Goal: Use online tool/utility: Use online tool/utility

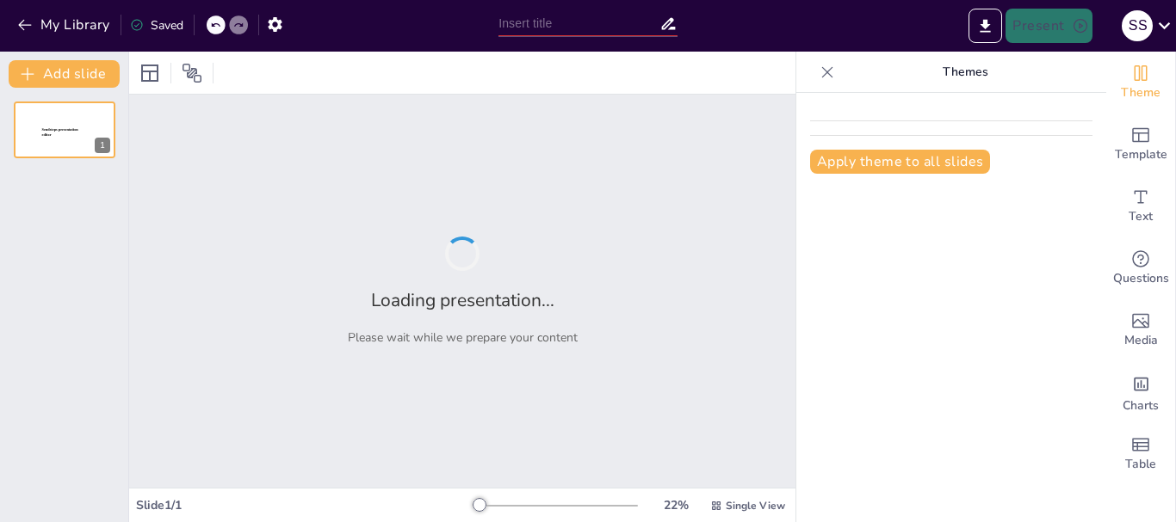
type input "Fundamentals of environmental chemistry and air pollution"
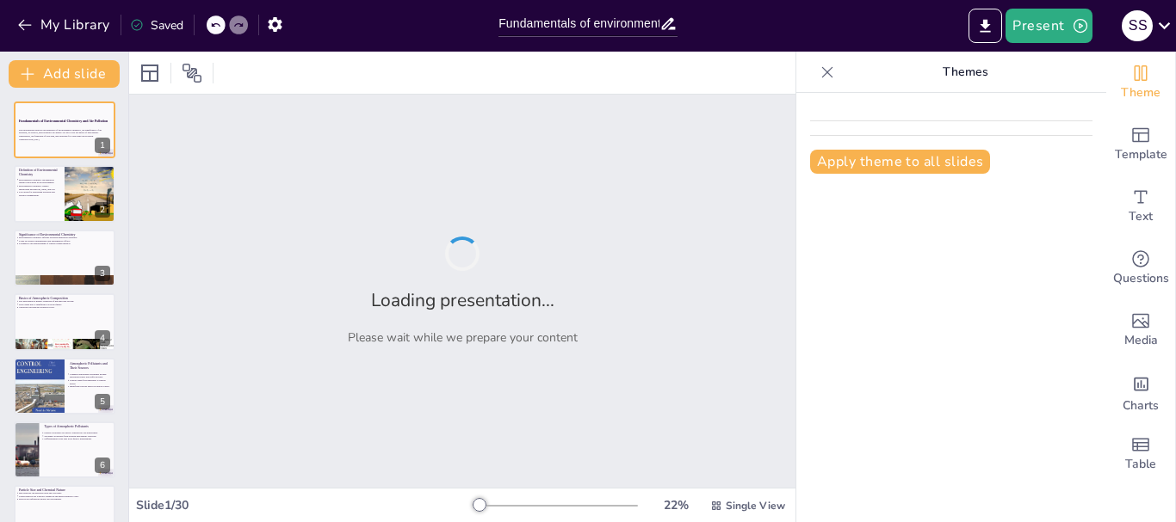
checkbox input "true"
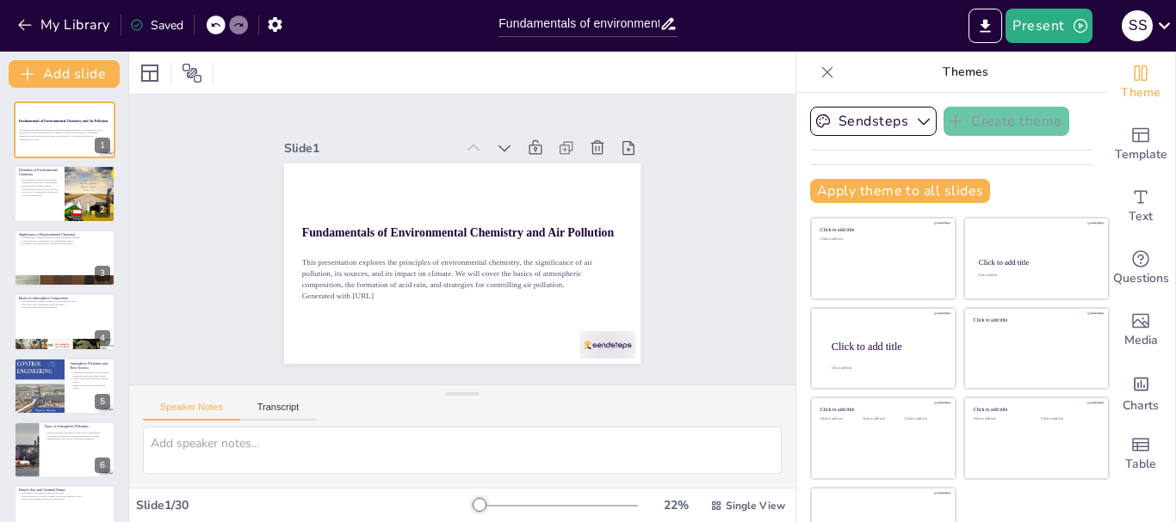
checkbox input "true"
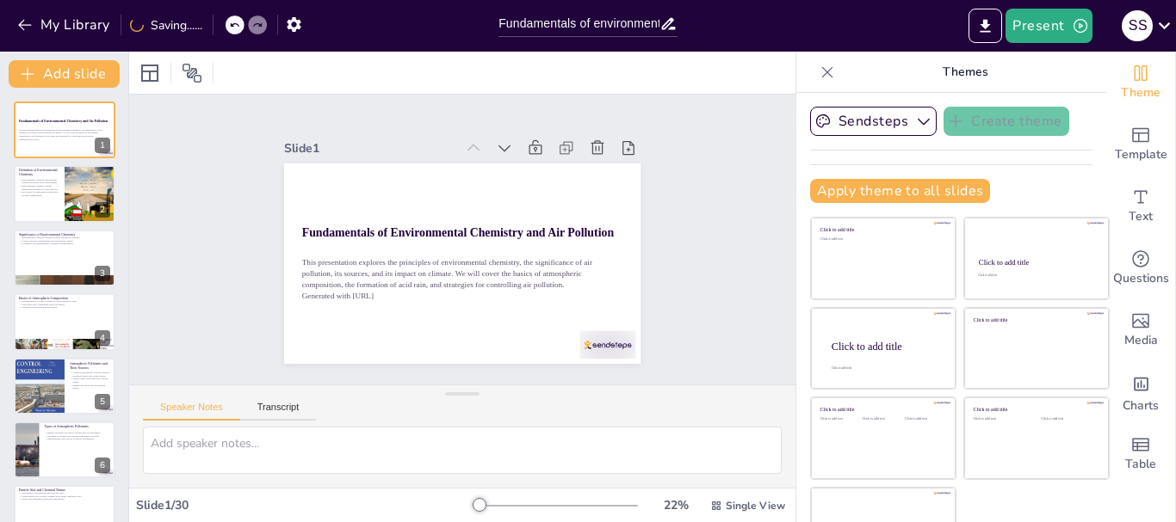
checkbox input "true"
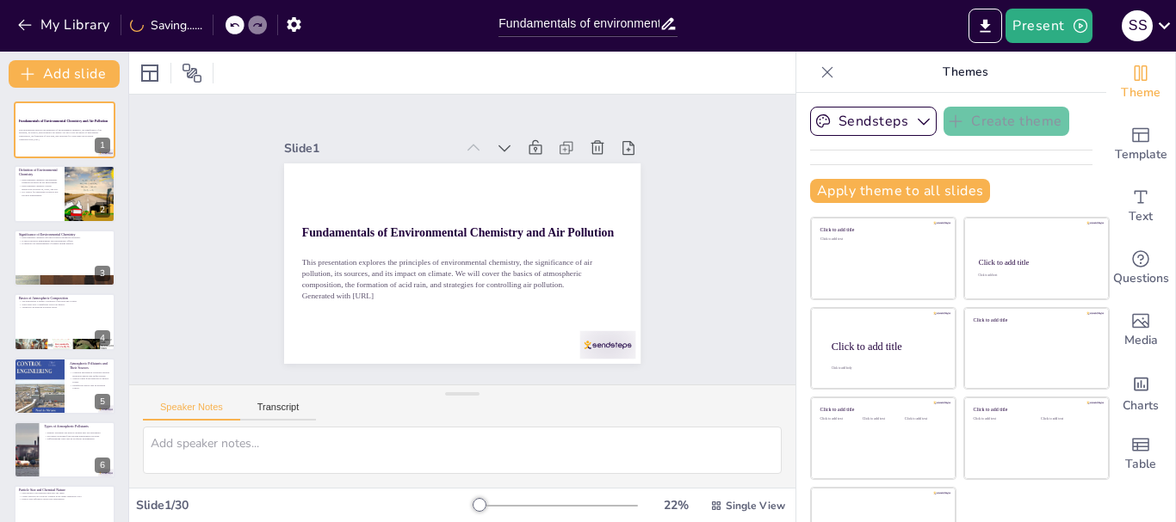
checkbox input "true"
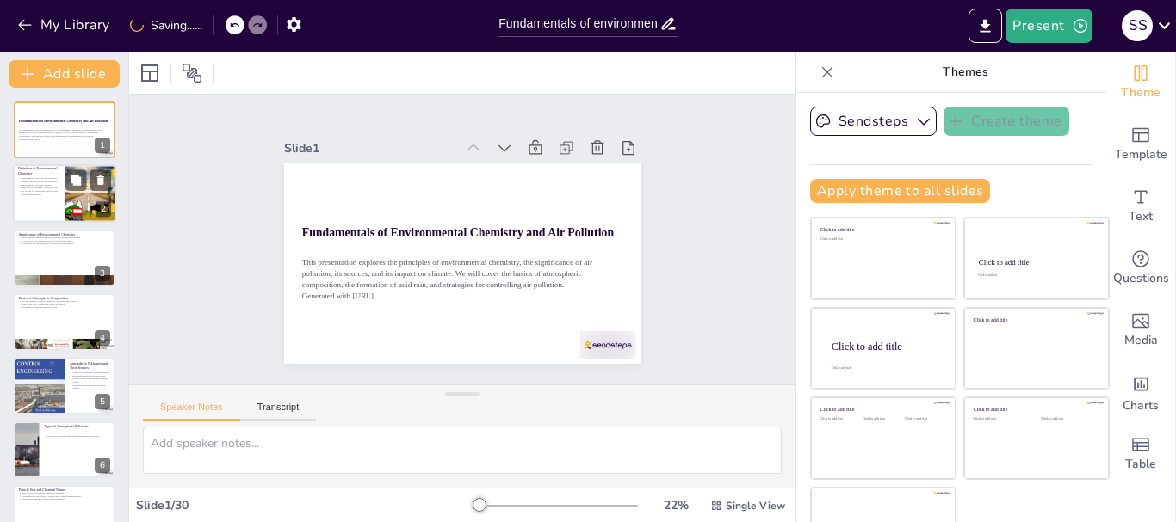
checkbox input "true"
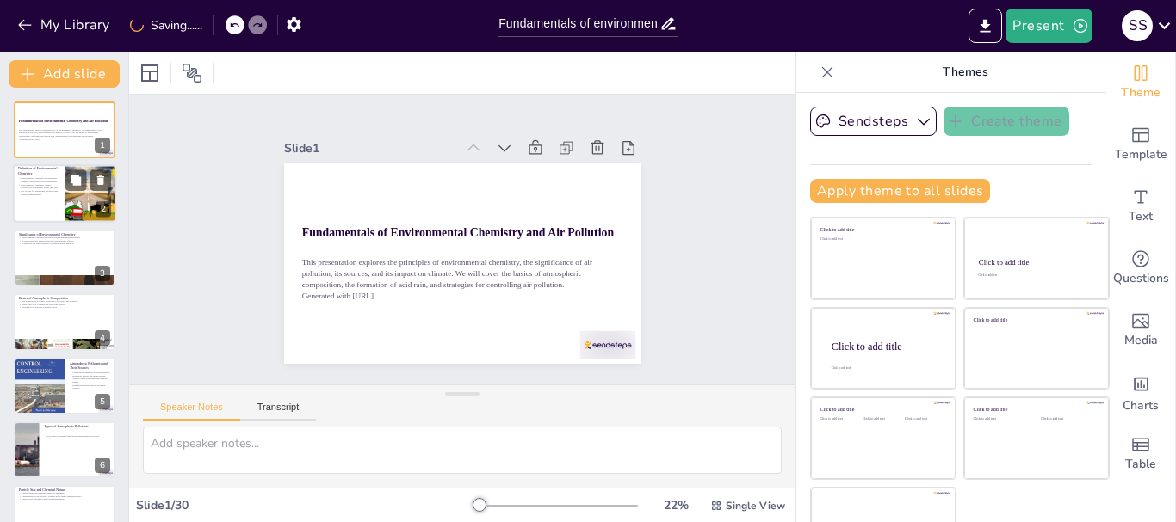
checkbox input "true"
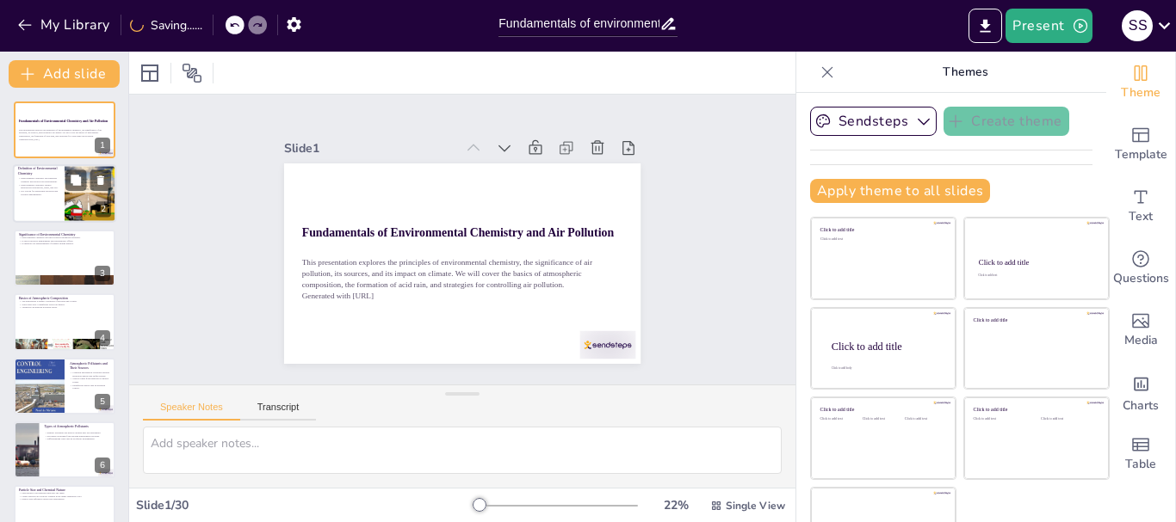
checkbox input "true"
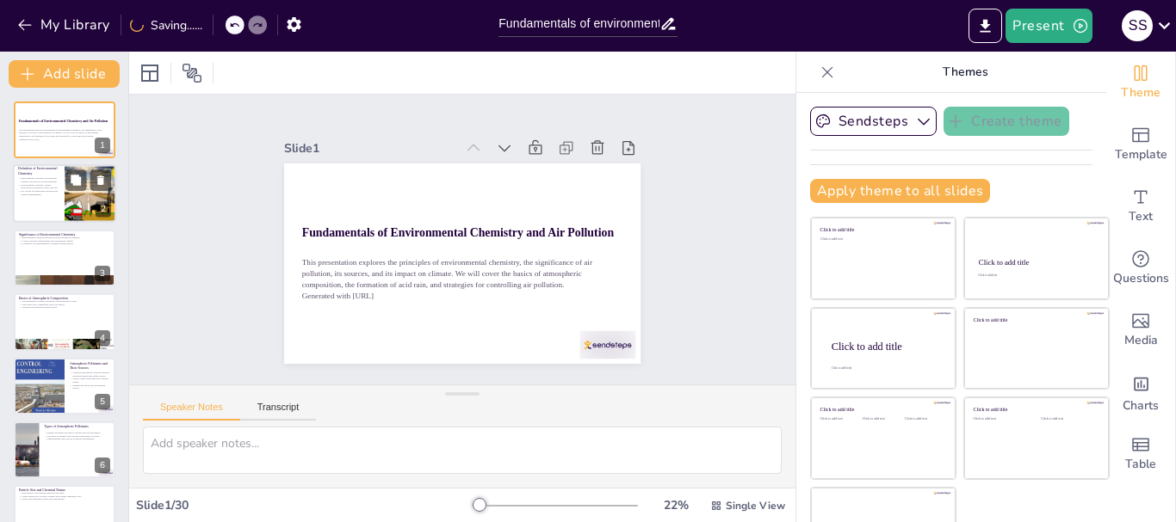
checkbox input "true"
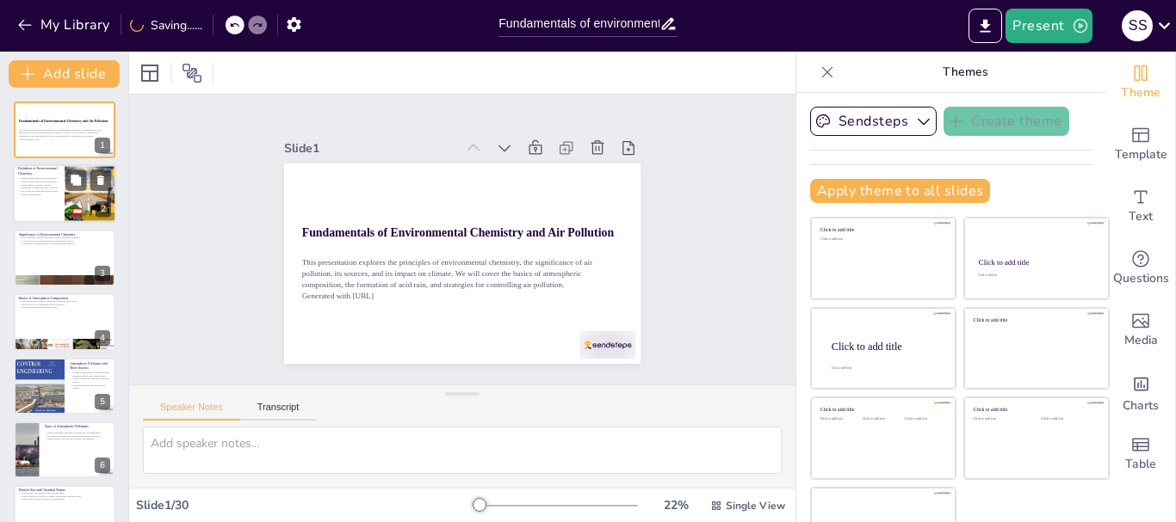
click at [38, 184] on p "Environmental chemistry studies interactions between air, water, and soil." at bounding box center [38, 187] width 41 height 6
type textarea "Environmental chemistry is a multidisciplinary field that combines elements of …"
checkbox input "true"
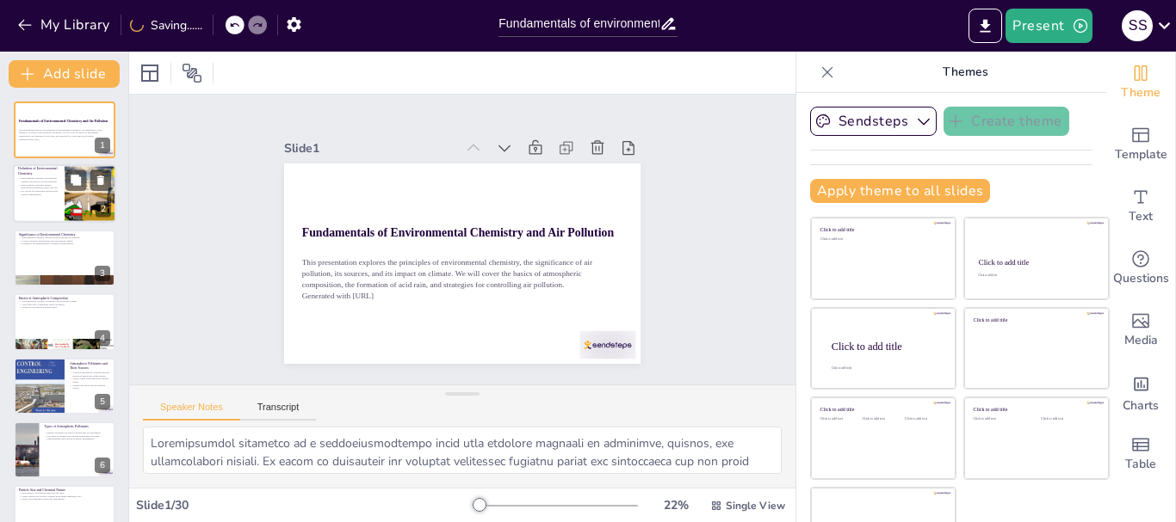
checkbox input "true"
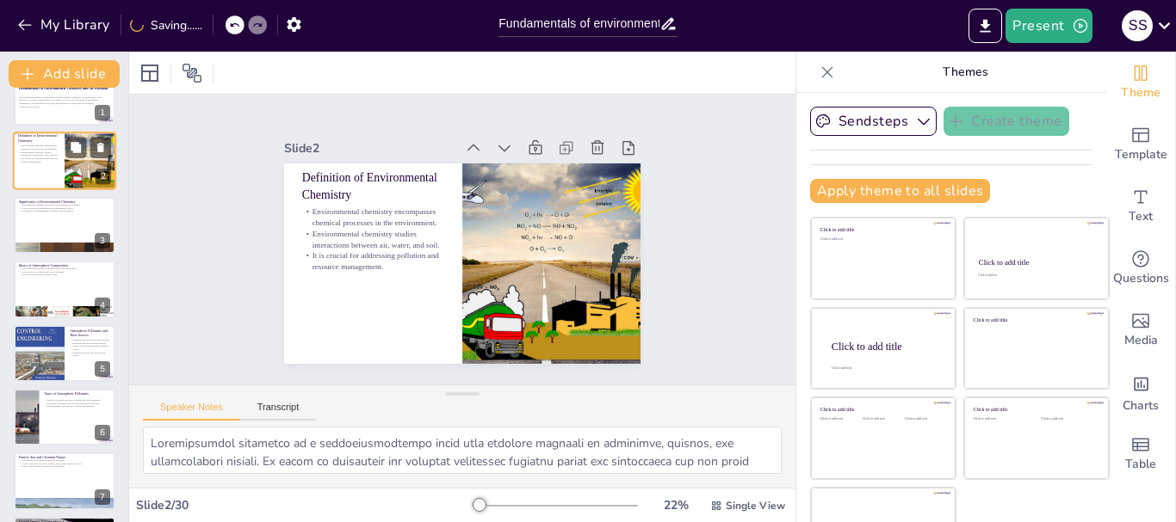
checkbox input "true"
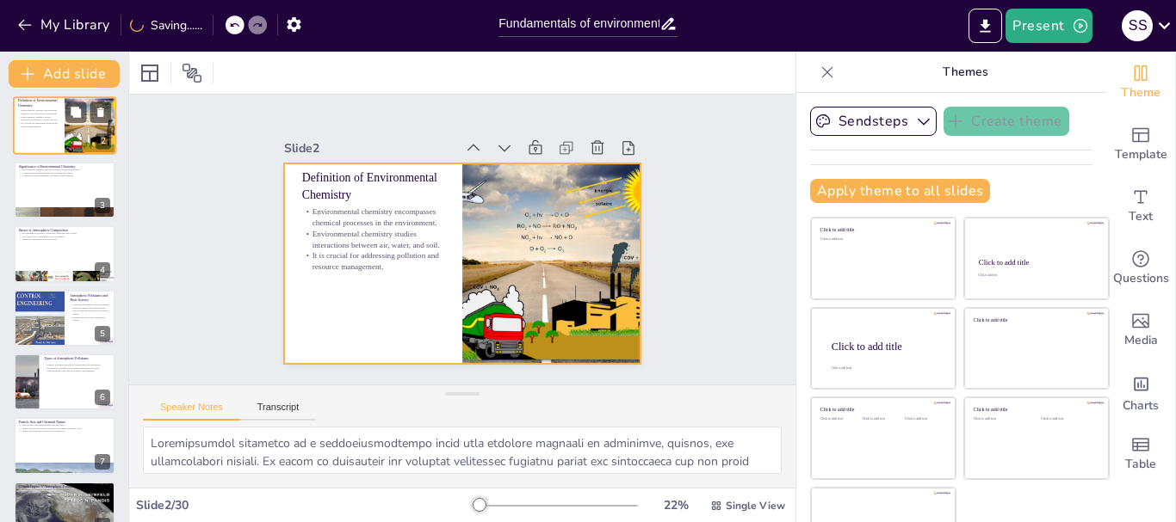
checkbox input "true"
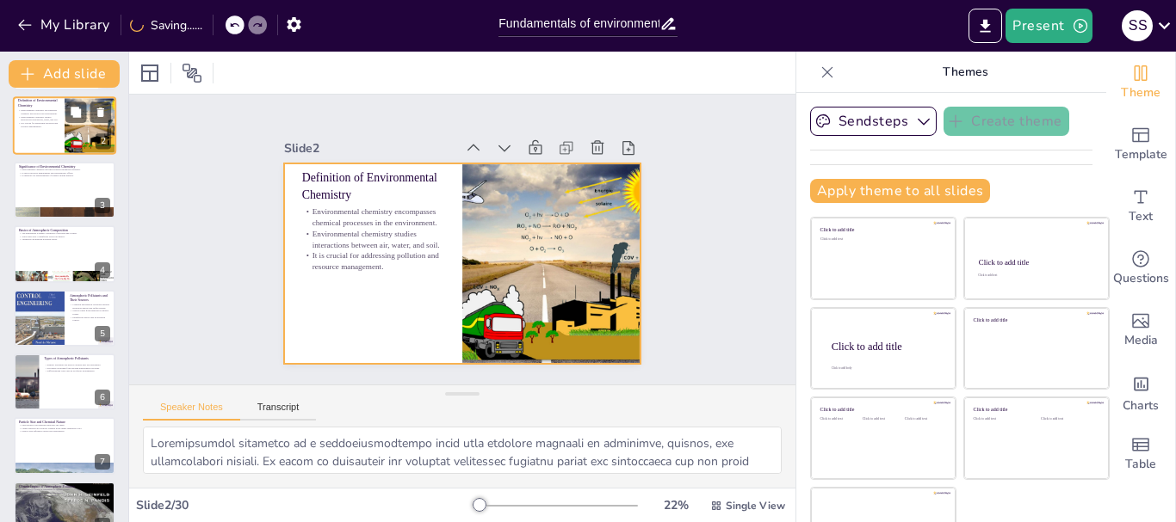
scroll to position [69, 0]
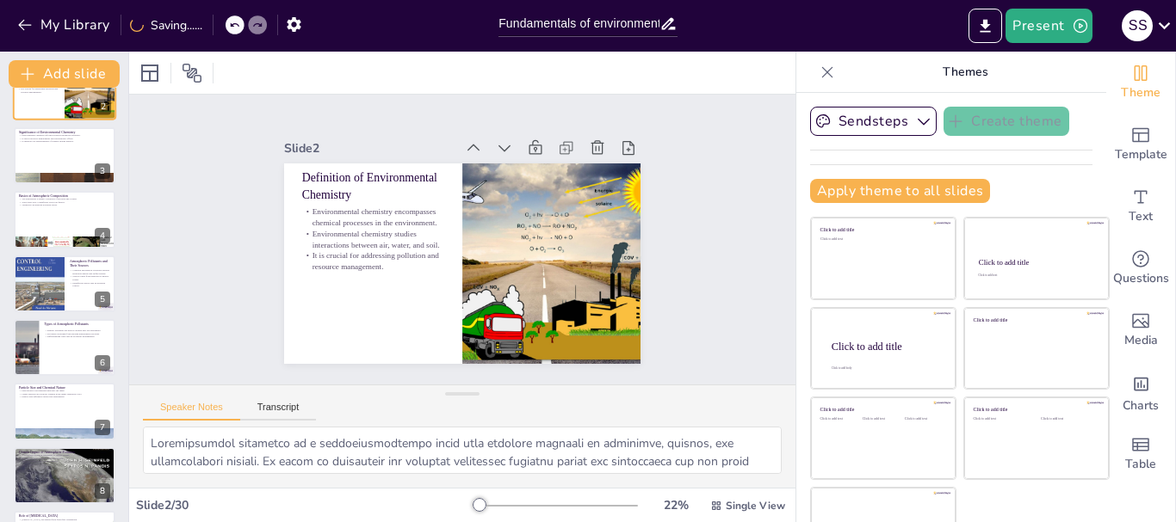
checkbox input "true"
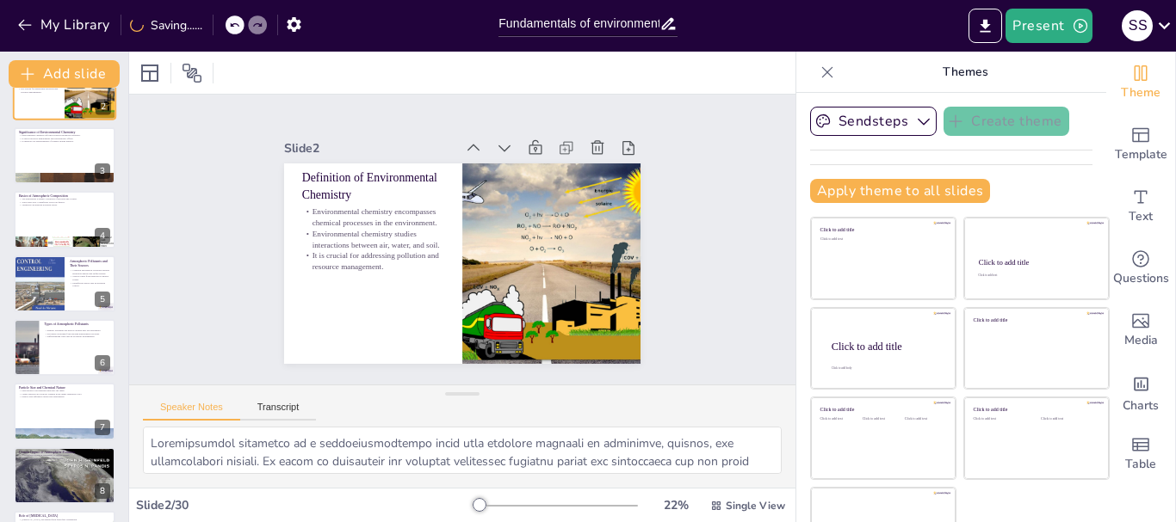
scroll to position [103, 0]
click at [38, 182] on div "Significance of Environmental Chemistry Environmental chemistry informs polluti…" at bounding box center [65, 155] width 102 height 57
type textarea "Understanding the dynamics of pollutants is essential for creating effective mi…"
checkbox input "true"
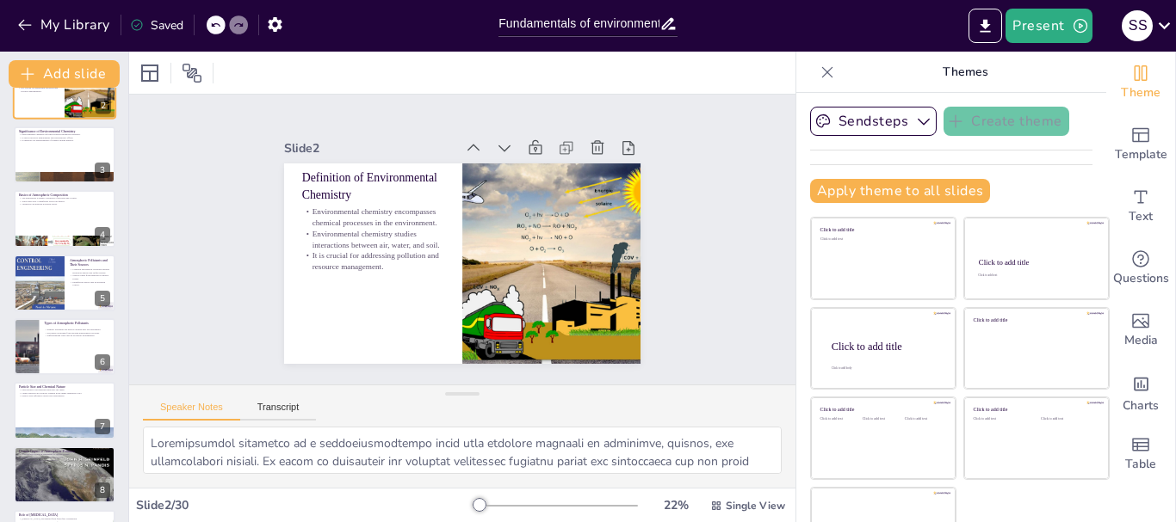
checkbox input "true"
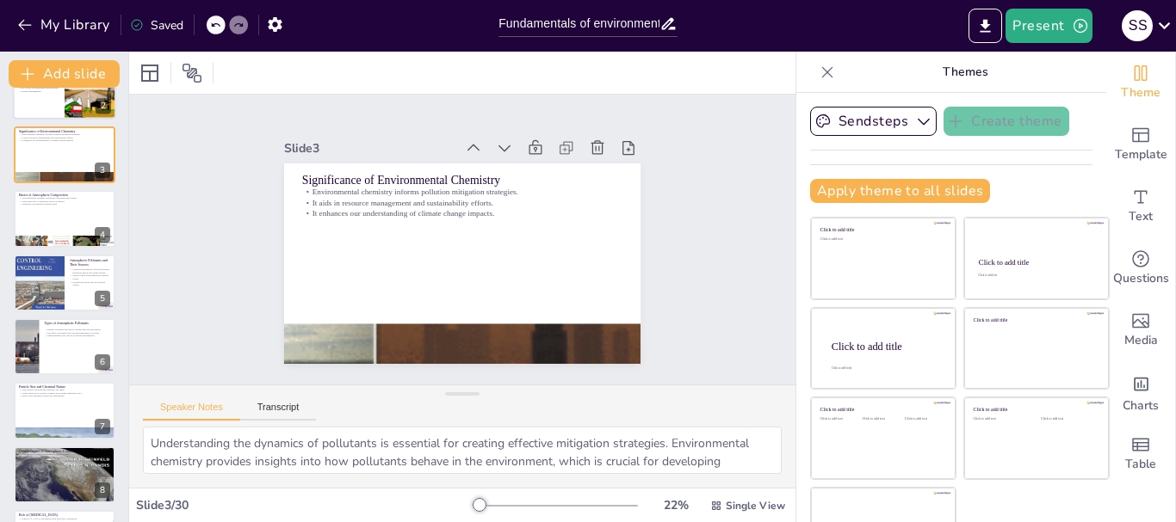
scroll to position [0, 0]
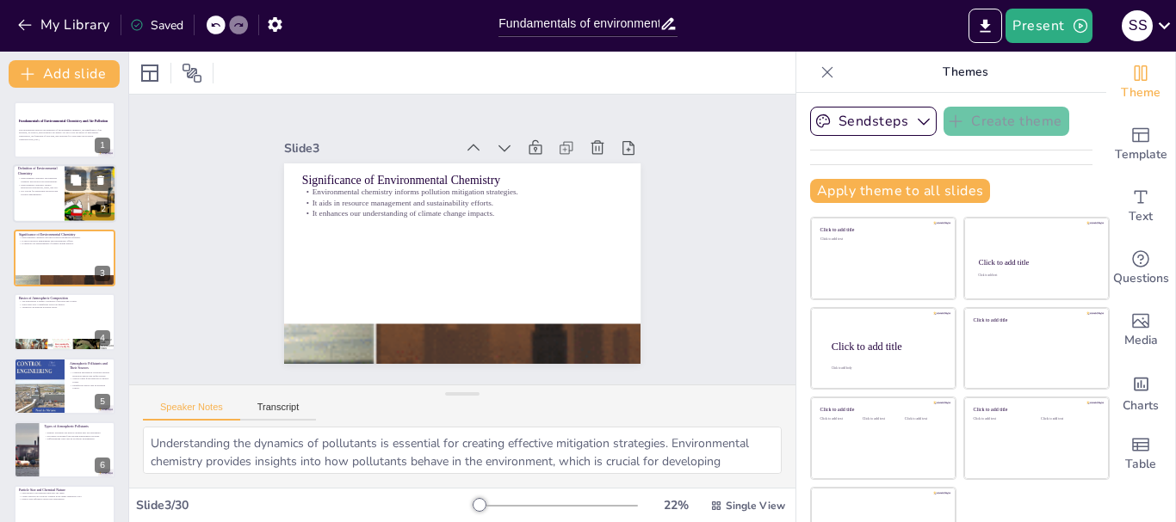
checkbox input "true"
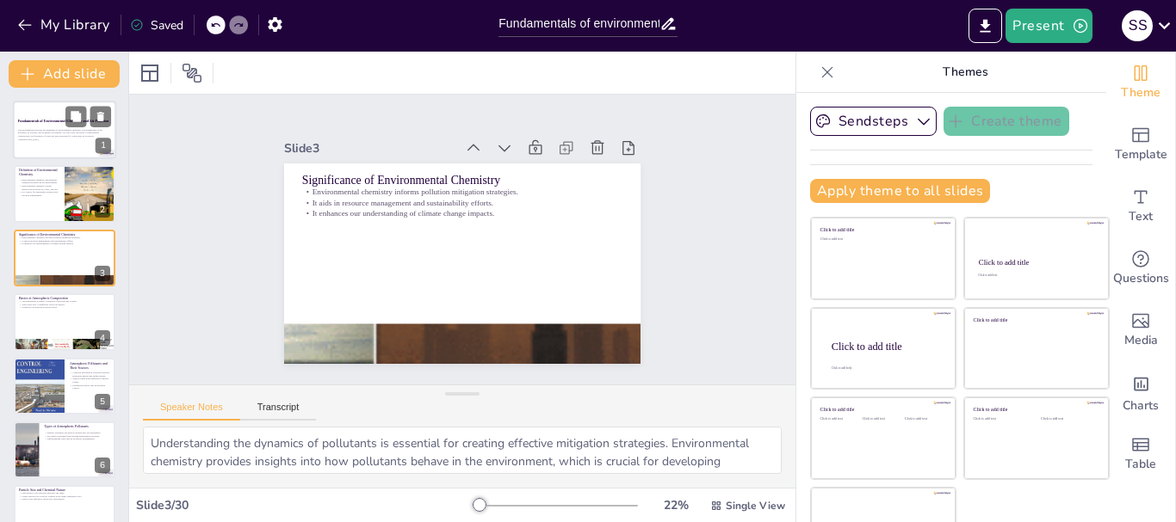
checkbox input "true"
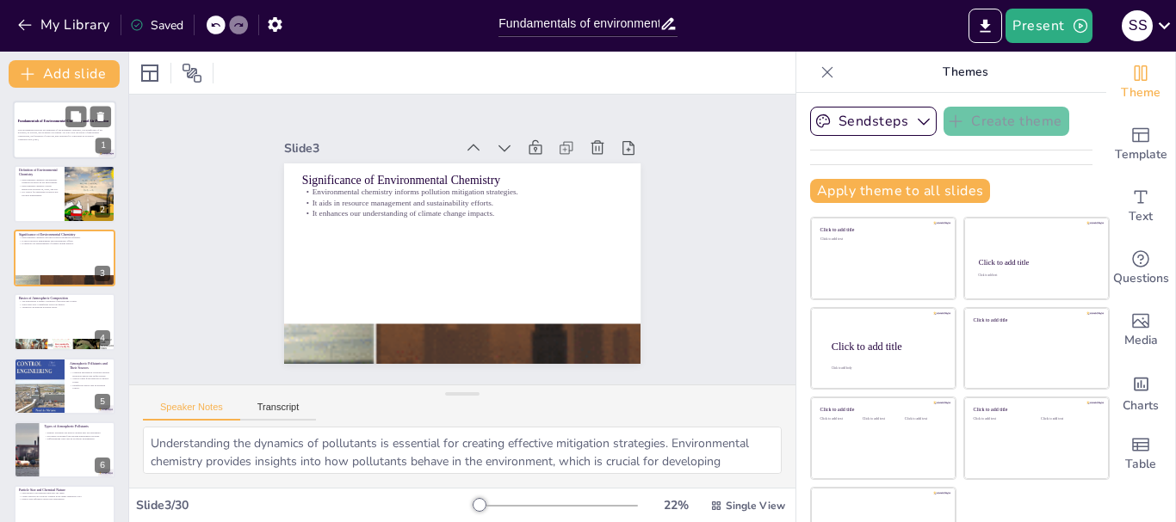
checkbox input "true"
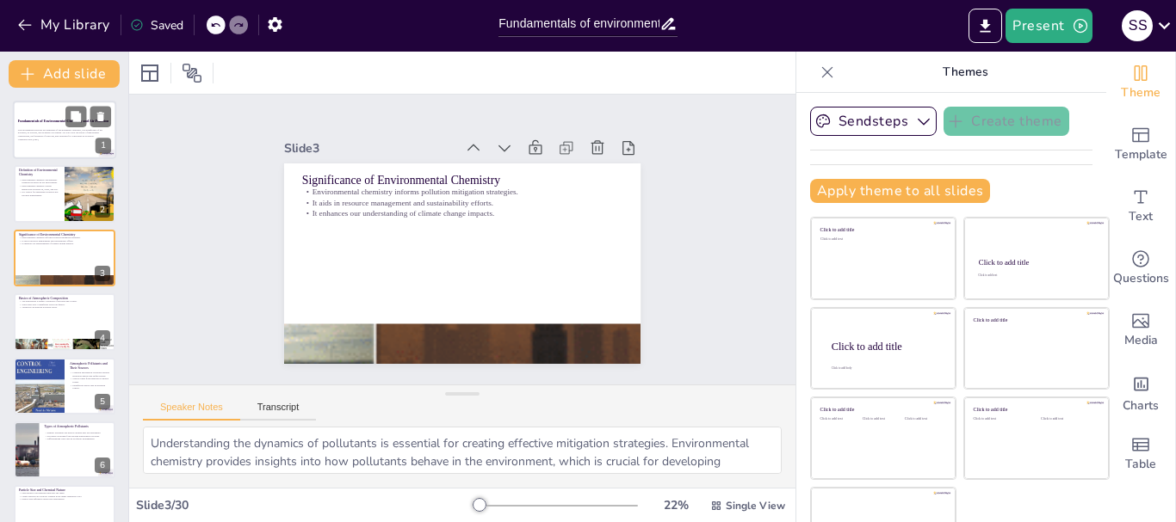
checkbox input "true"
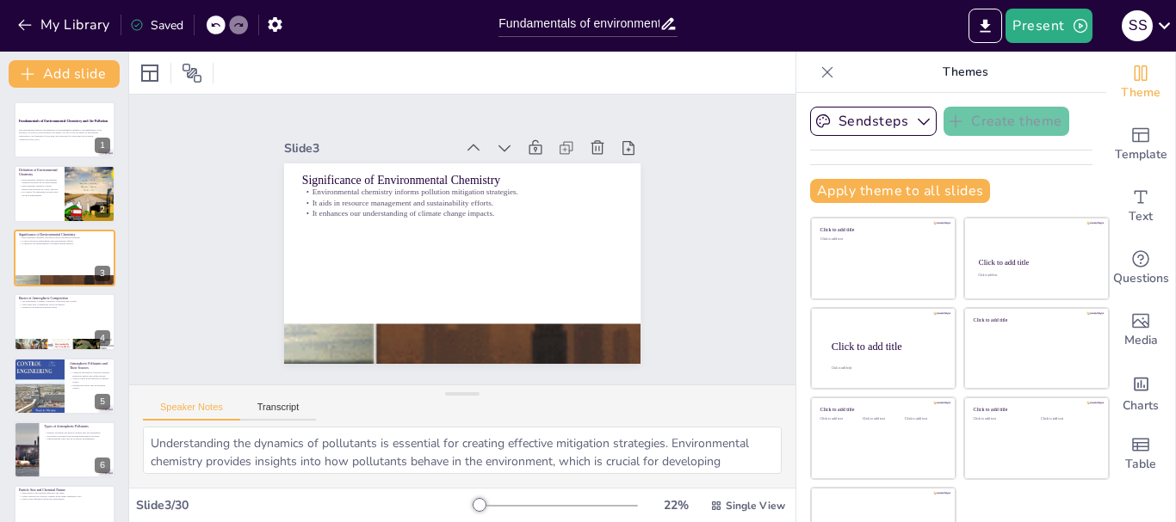
checkbox input "true"
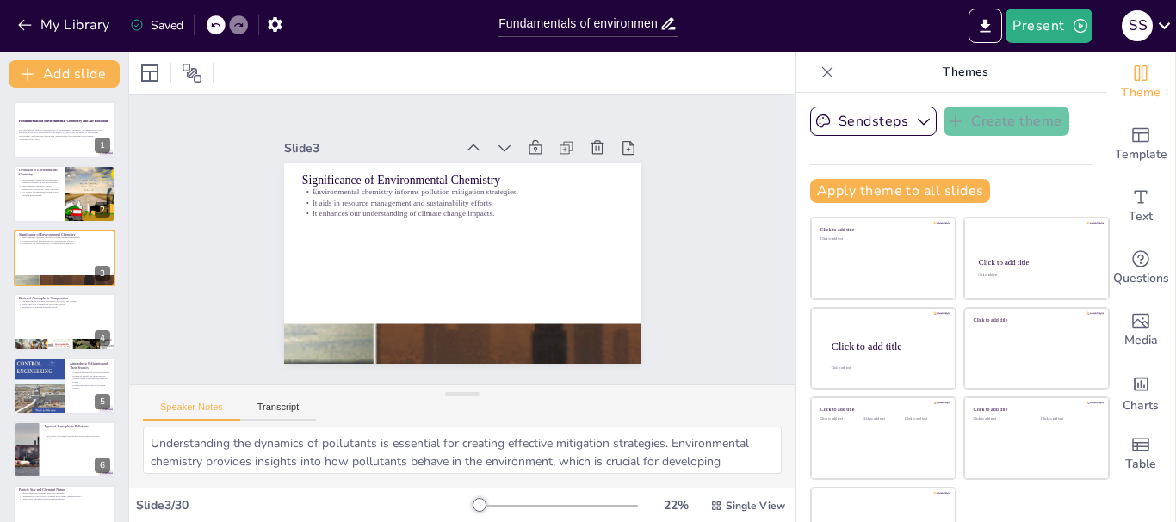
checkbox input "true"
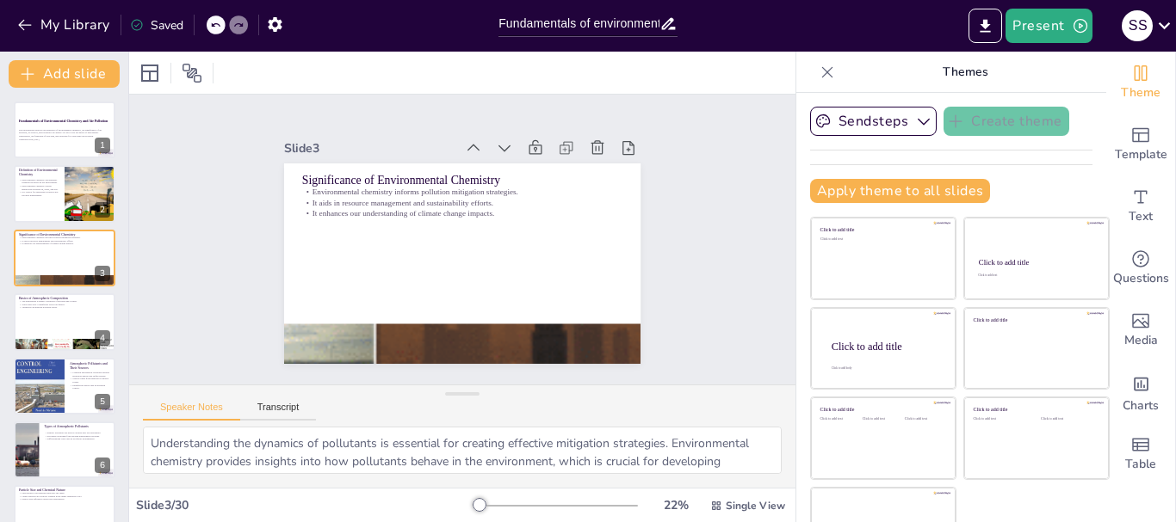
checkbox input "true"
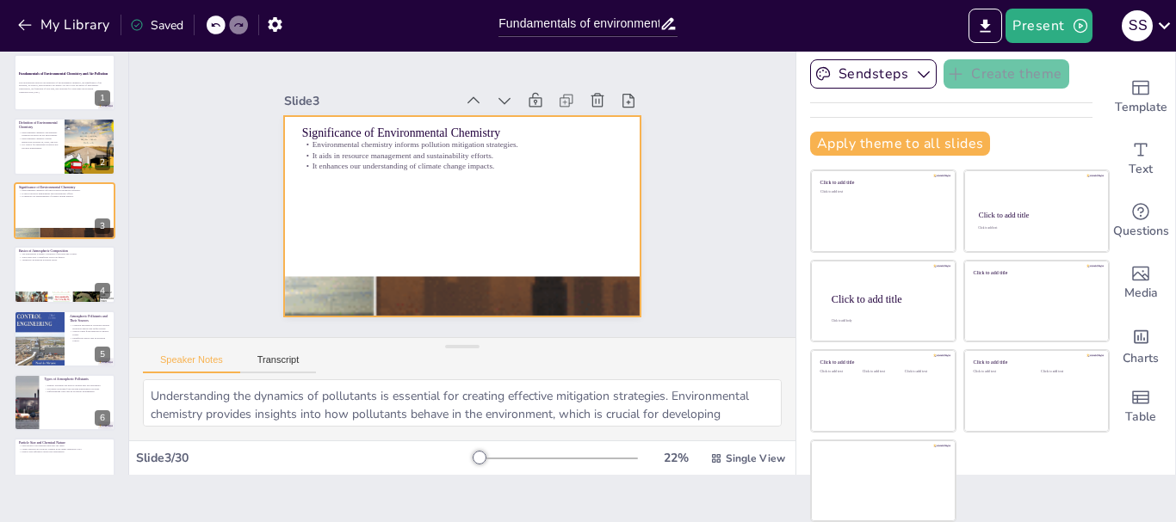
scroll to position [47, 0]
checkbox input "true"
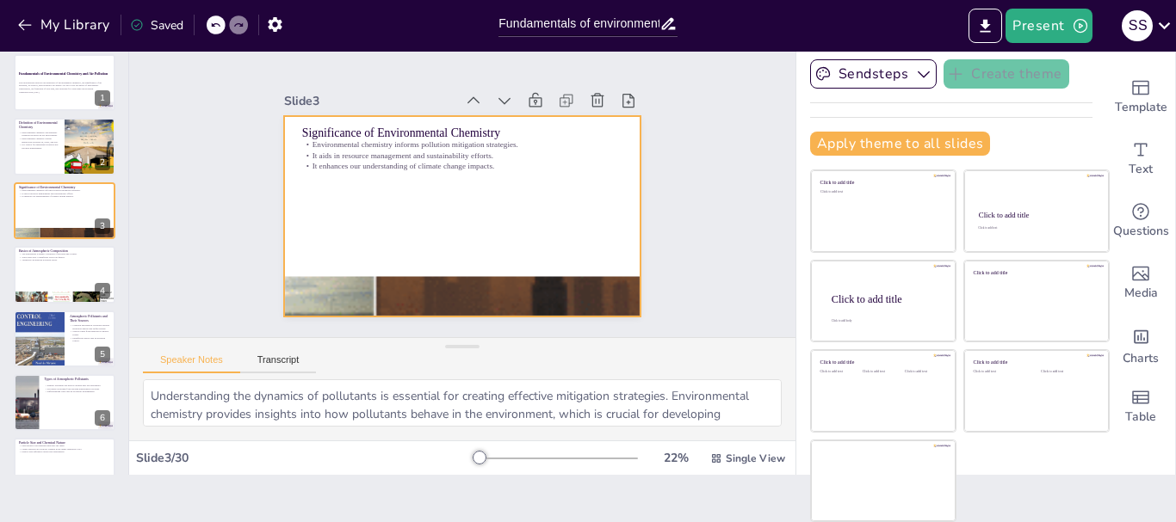
checkbox input "true"
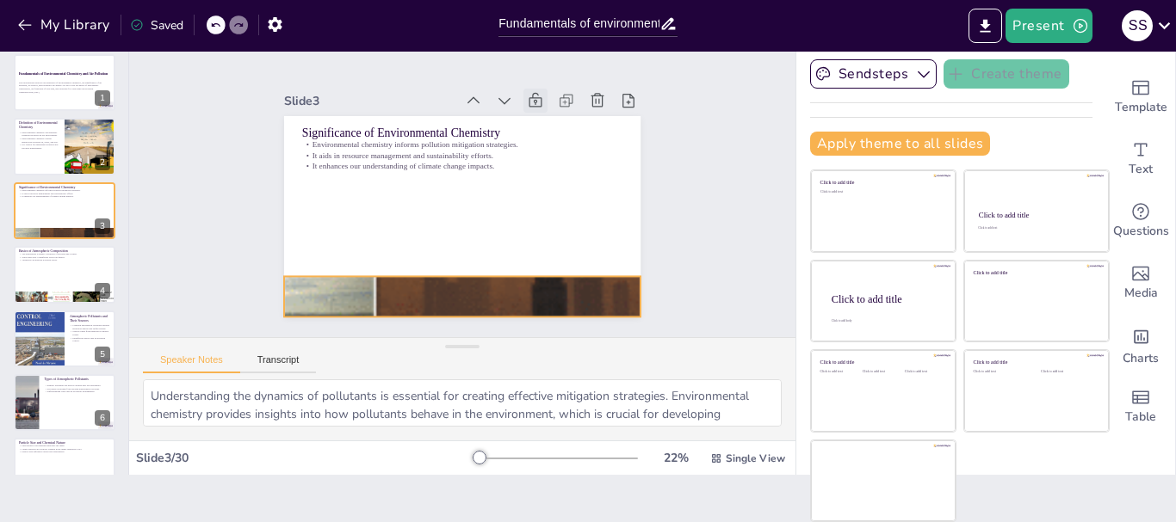
checkbox input "true"
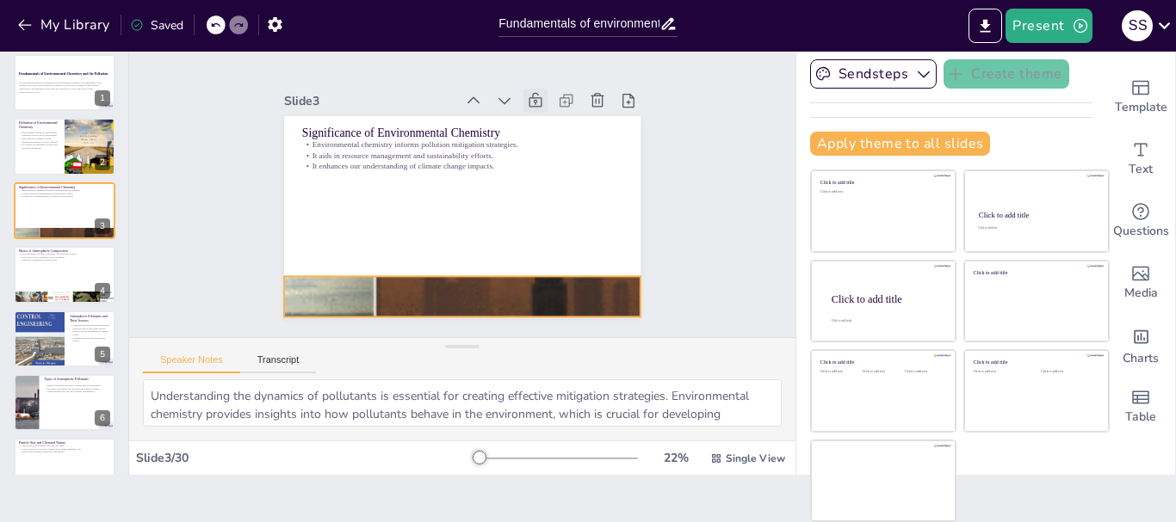
checkbox input "true"
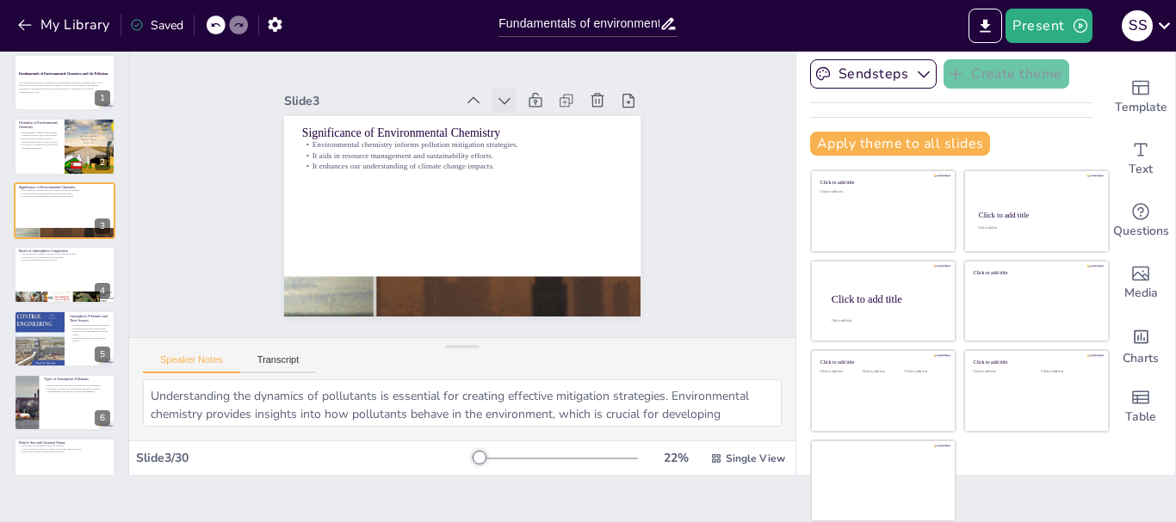
checkbox input "true"
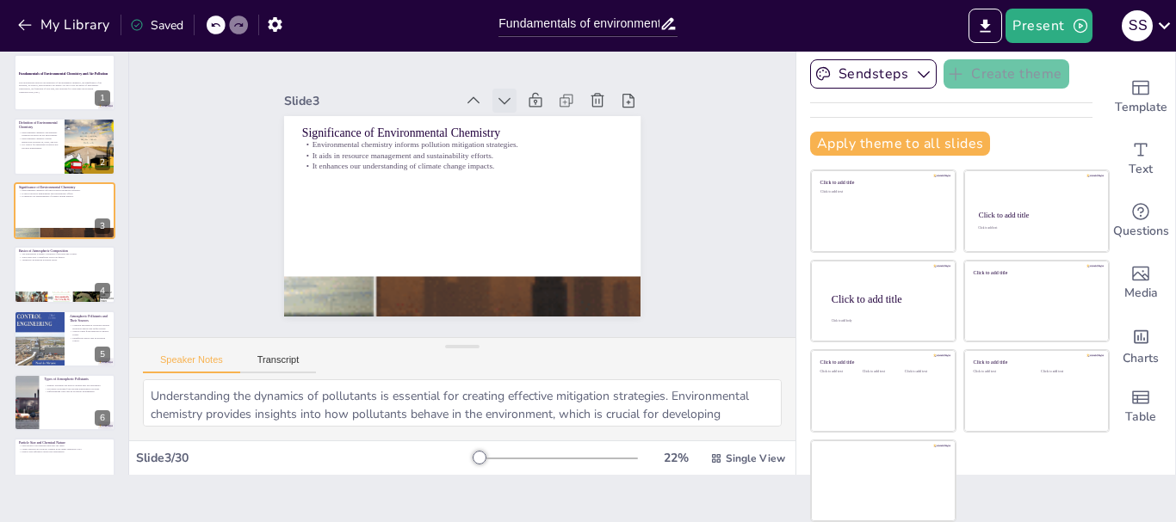
click at [504, 96] on icon at bounding box center [513, 105] width 19 height 19
checkbox input "true"
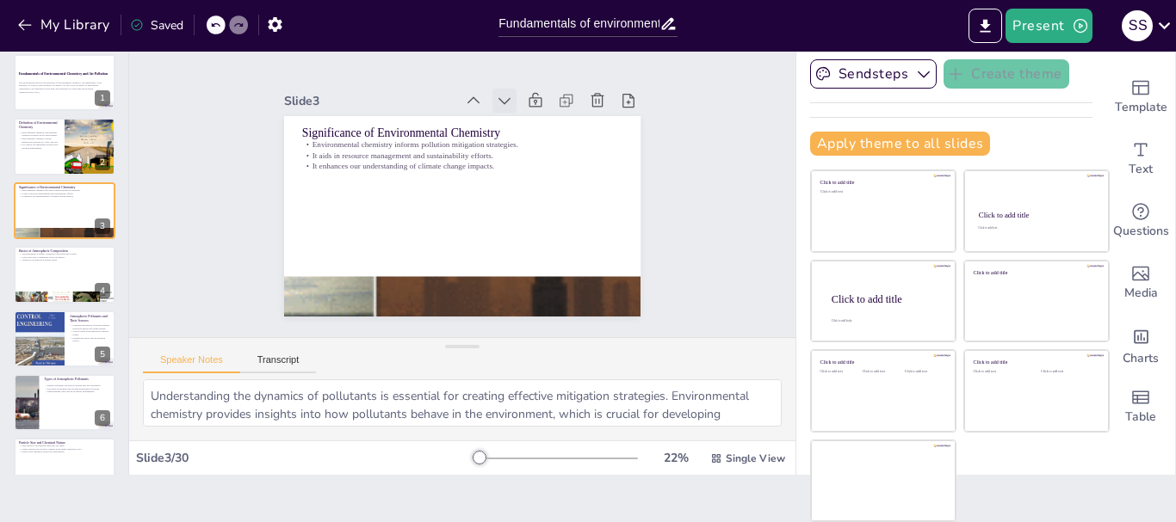
checkbox input "true"
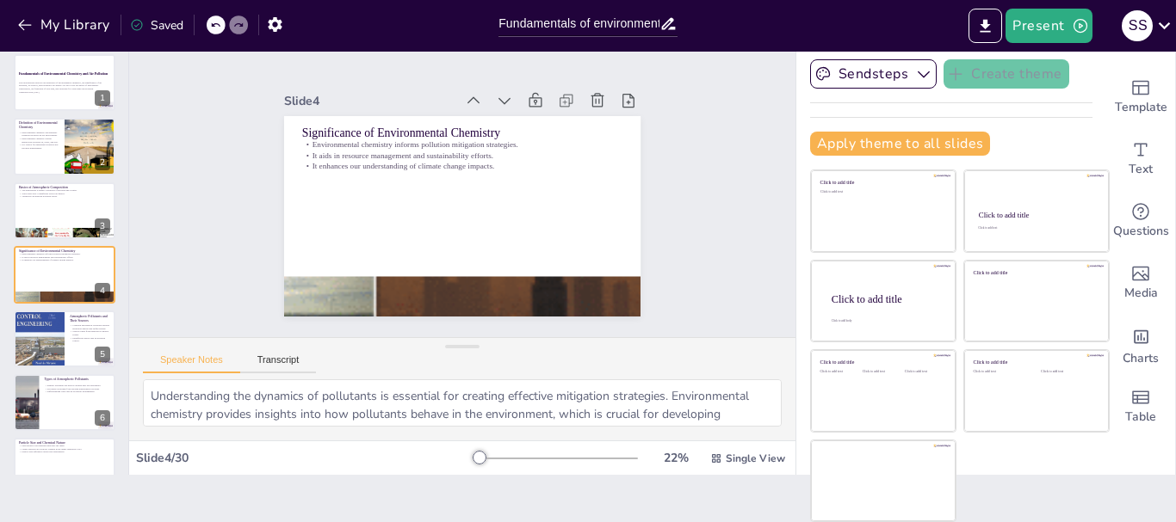
click at [504, 96] on icon at bounding box center [513, 105] width 19 height 19
checkbox input "true"
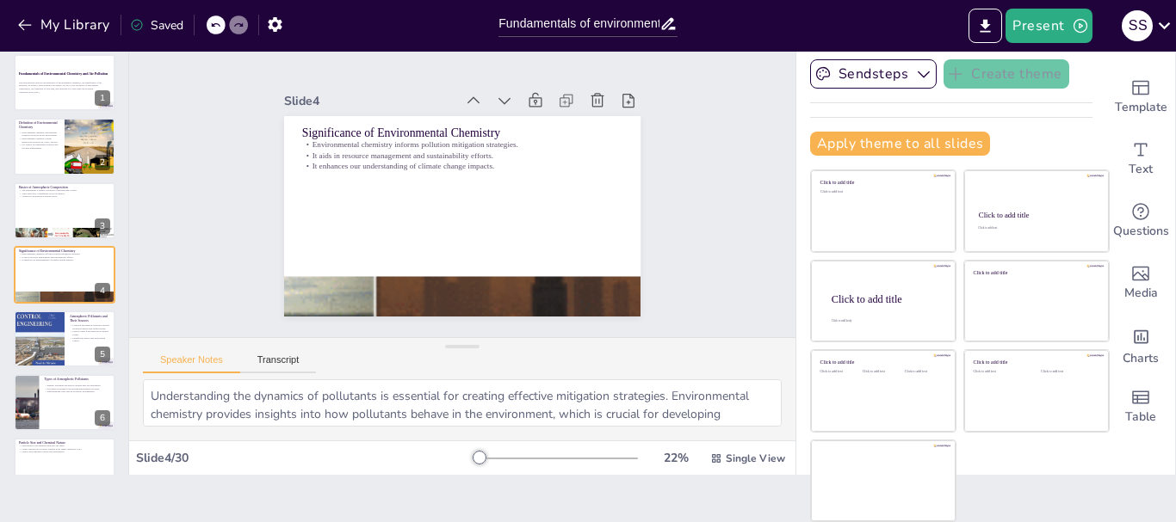
checkbox input "true"
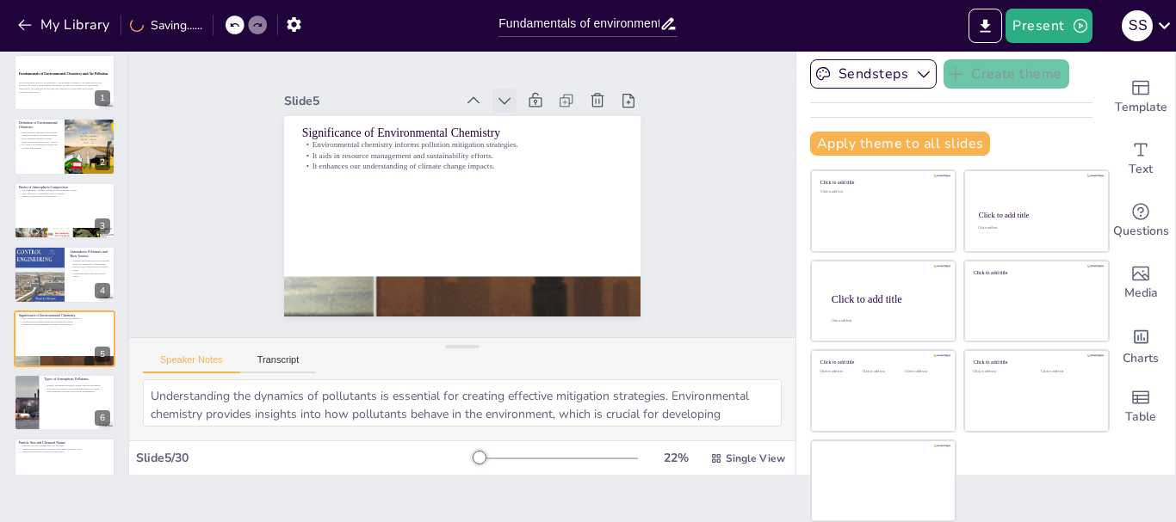
click at [496, 92] on icon at bounding box center [504, 100] width 17 height 17
checkbox input "true"
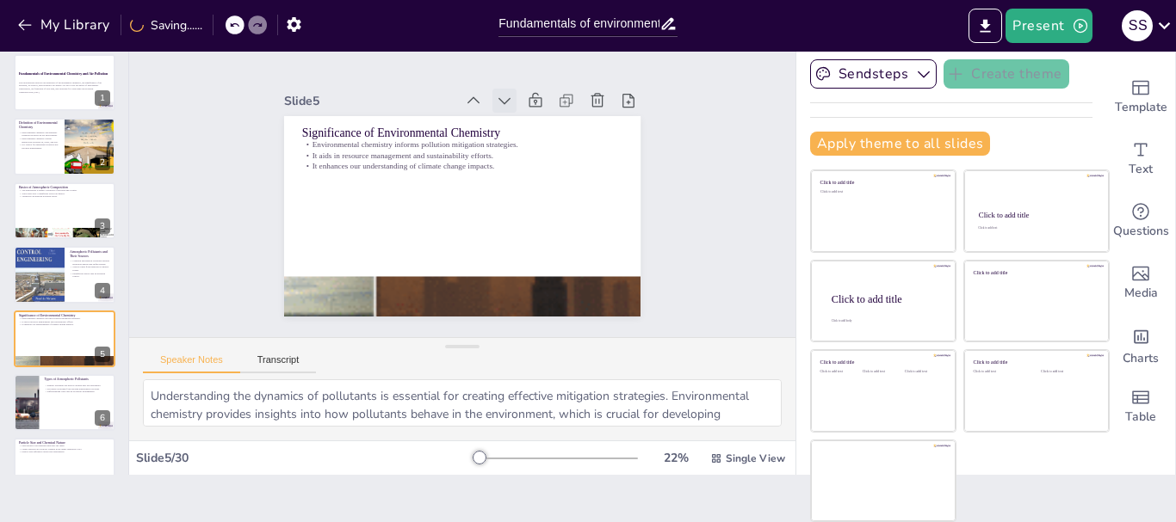
checkbox input "true"
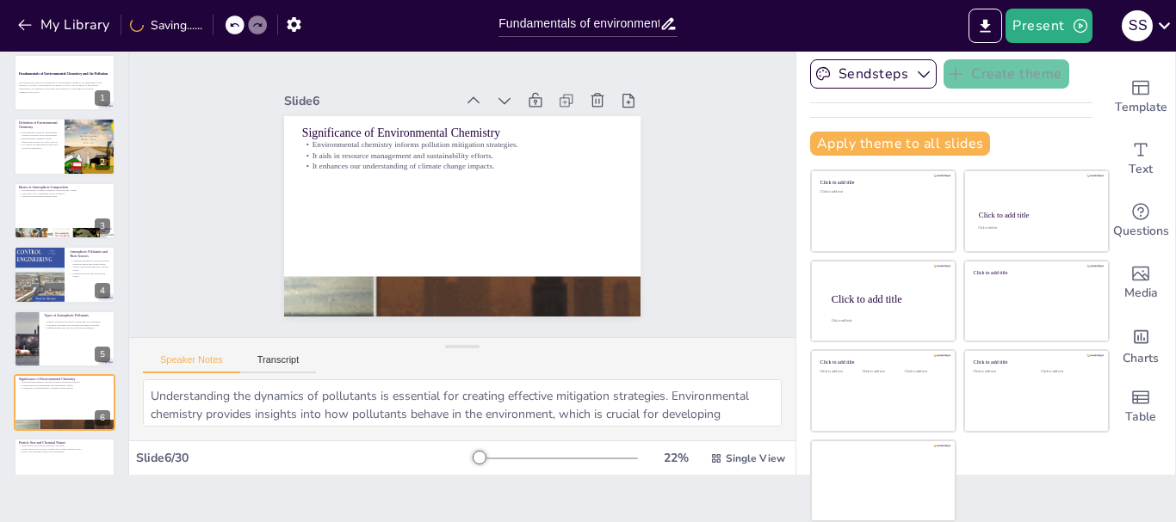
click at [504, 96] on icon at bounding box center [513, 105] width 19 height 19
checkbox input "true"
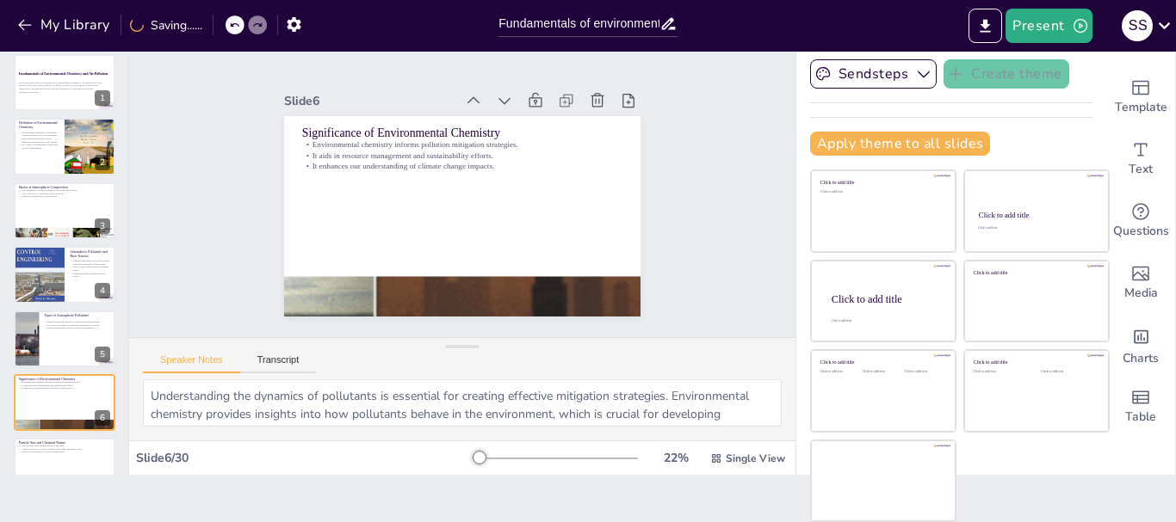
checkbox input "true"
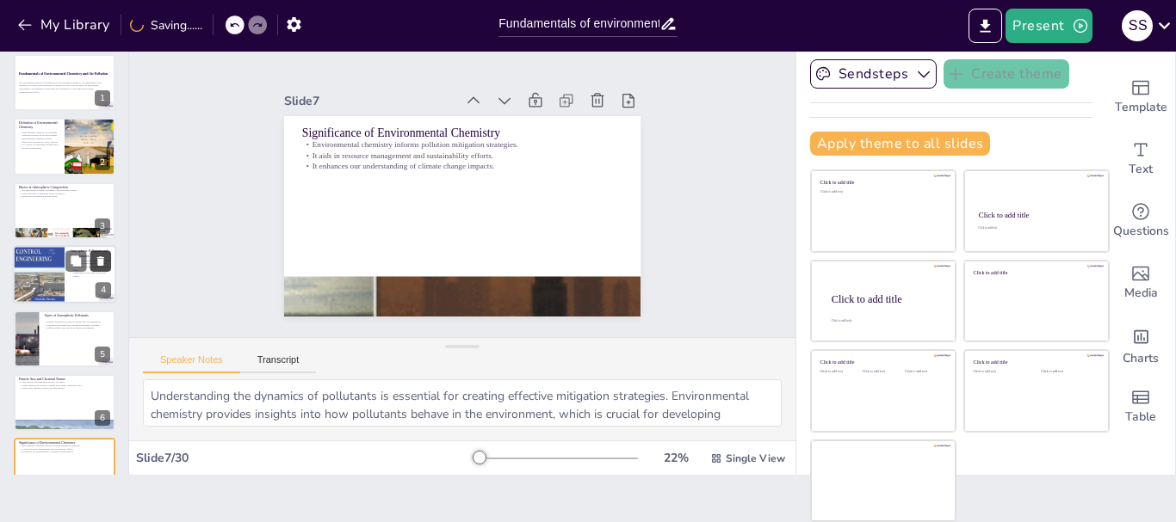
checkbox input "true"
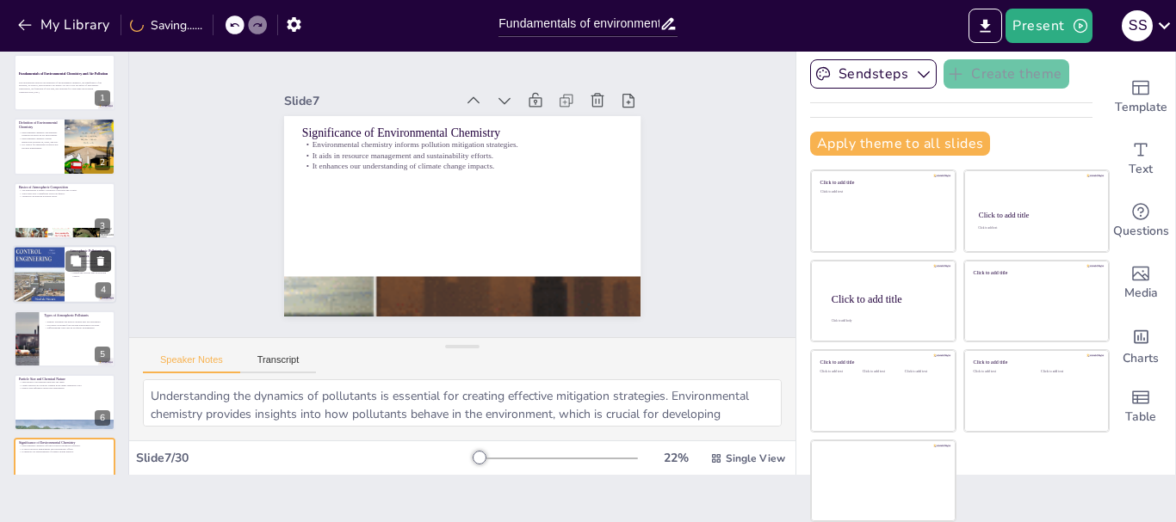
checkbox input "true"
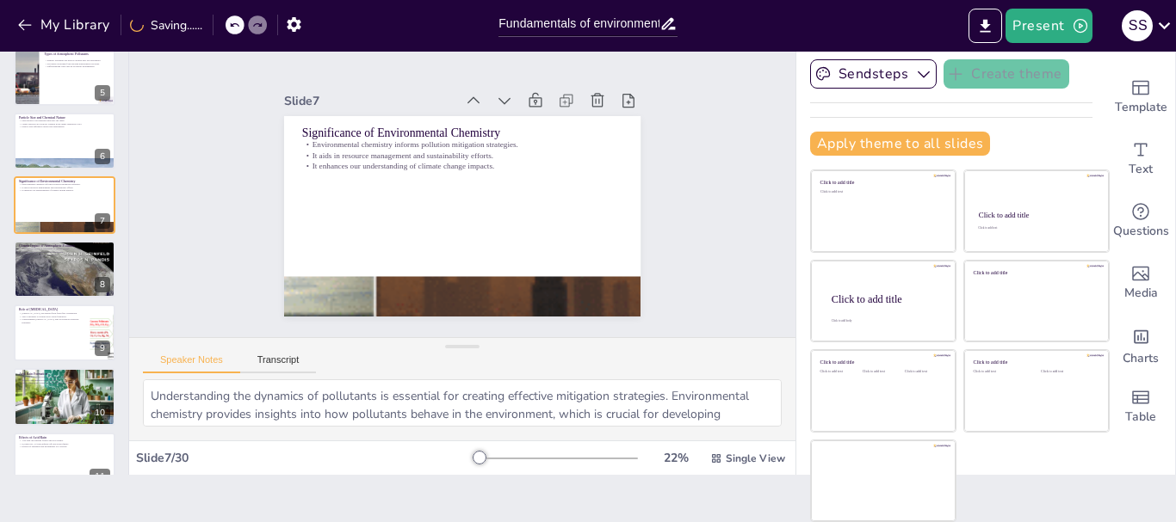
scroll to position [275, 0]
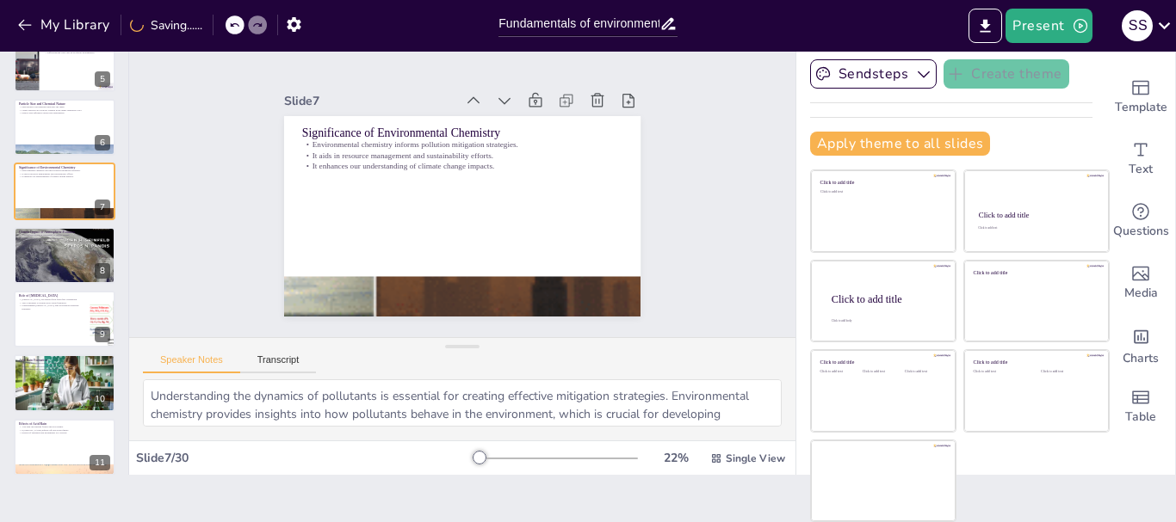
checkbox input "true"
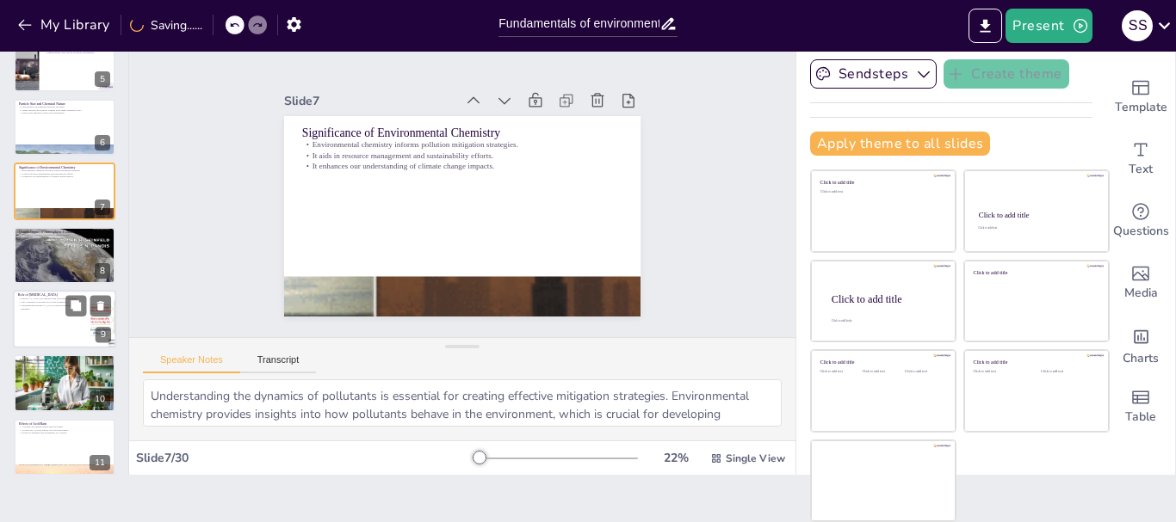
checkbox input "true"
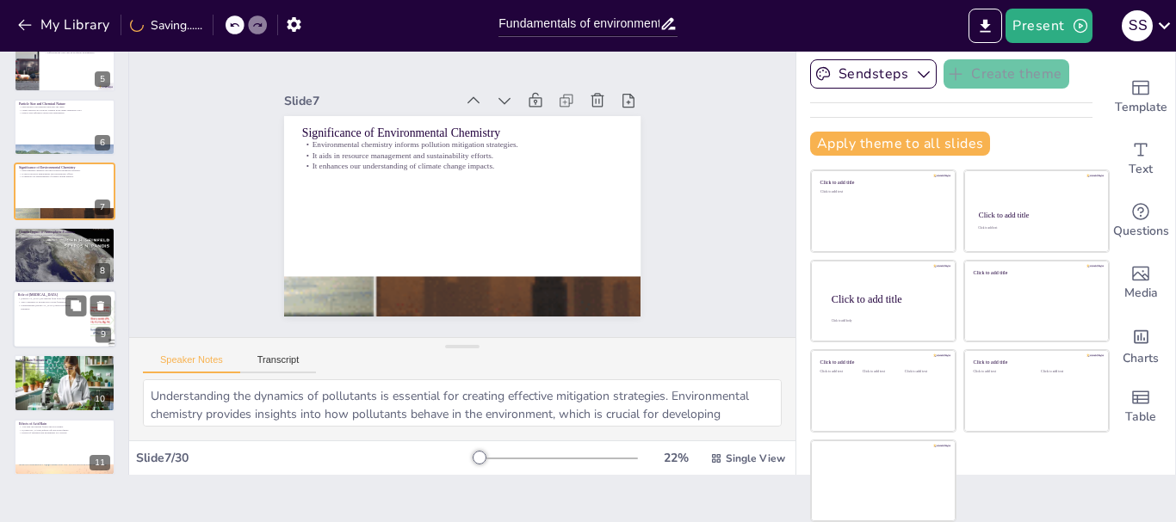
checkbox input "true"
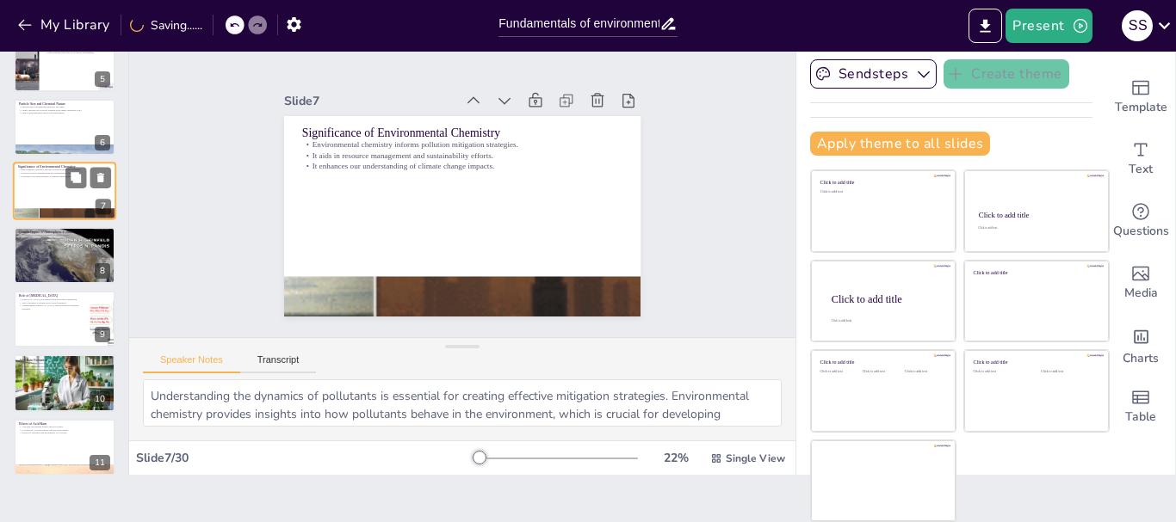
checkbox input "true"
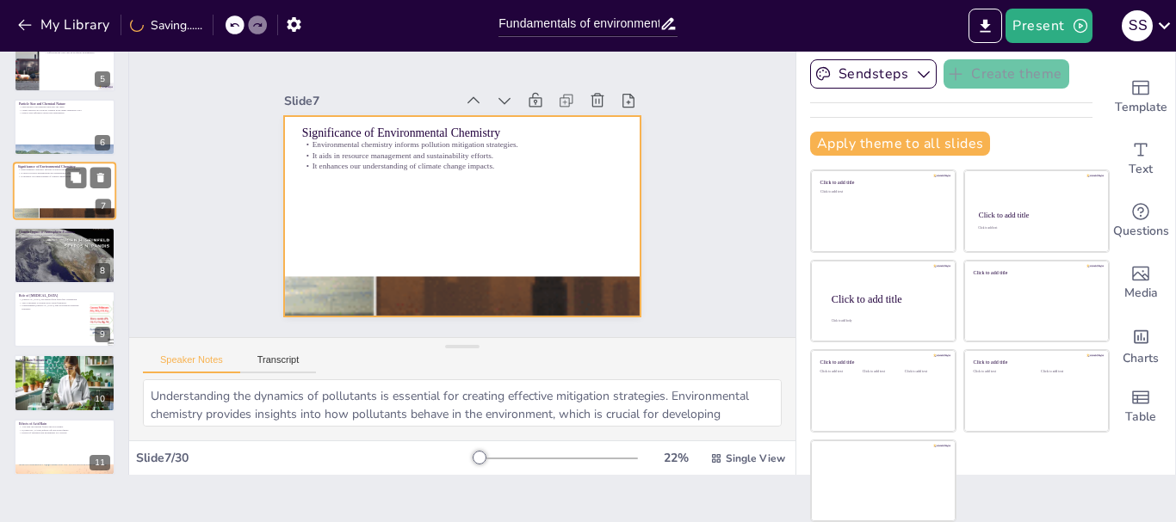
checkbox input "true"
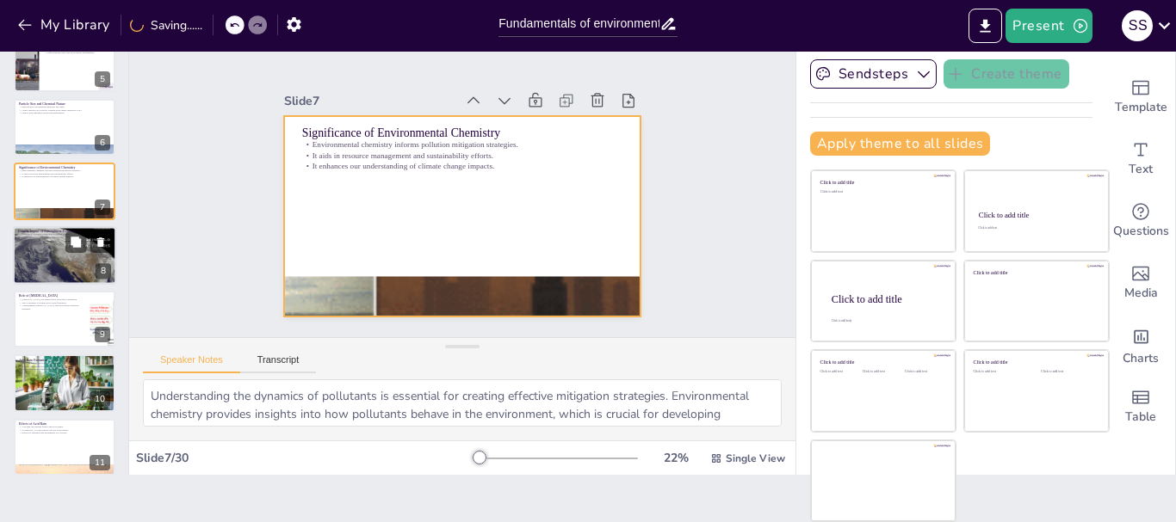
checkbox input "true"
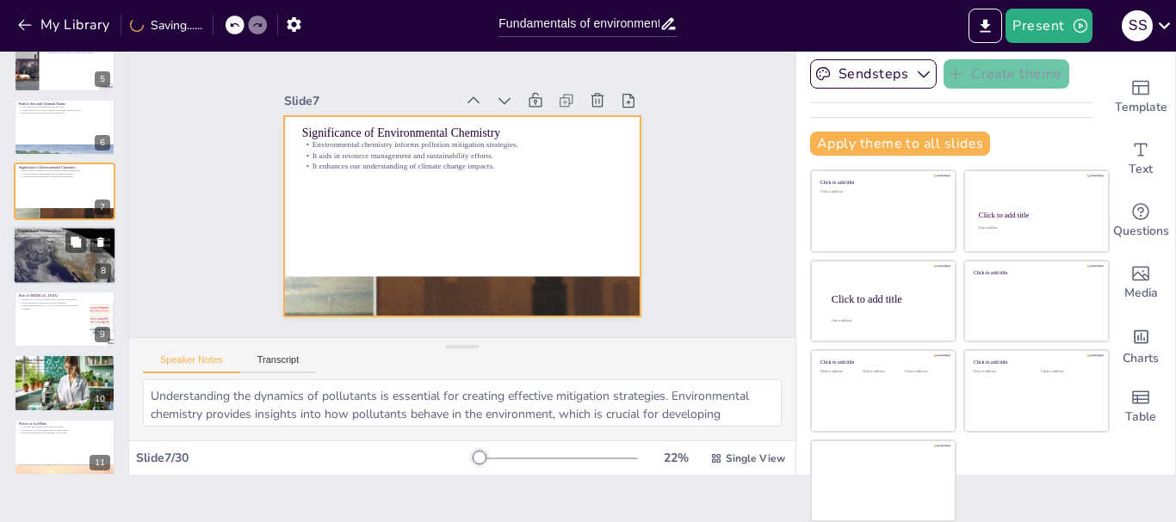
checkbox input "true"
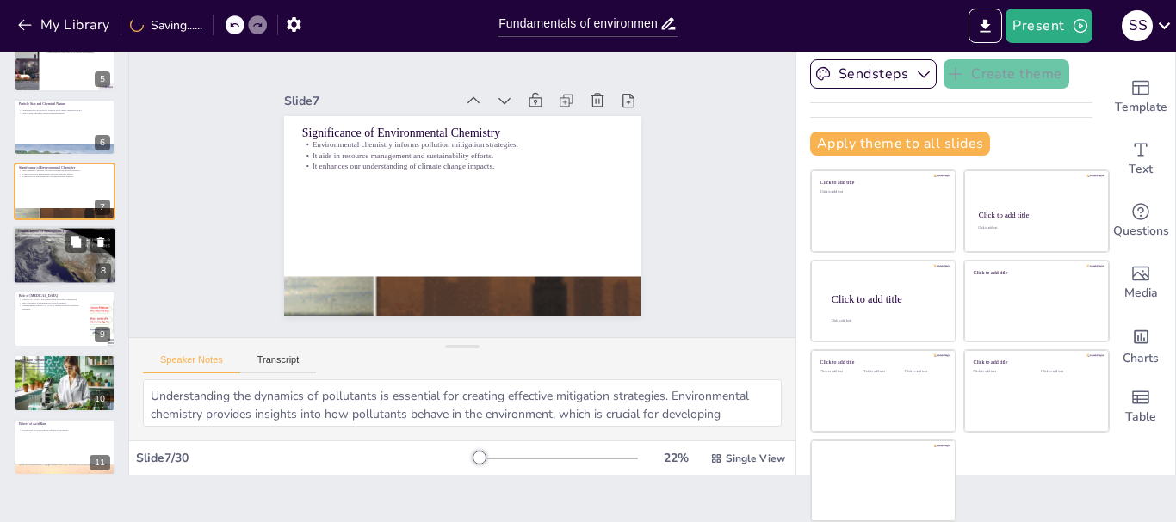
click at [34, 247] on div at bounding box center [64, 254] width 103 height 133
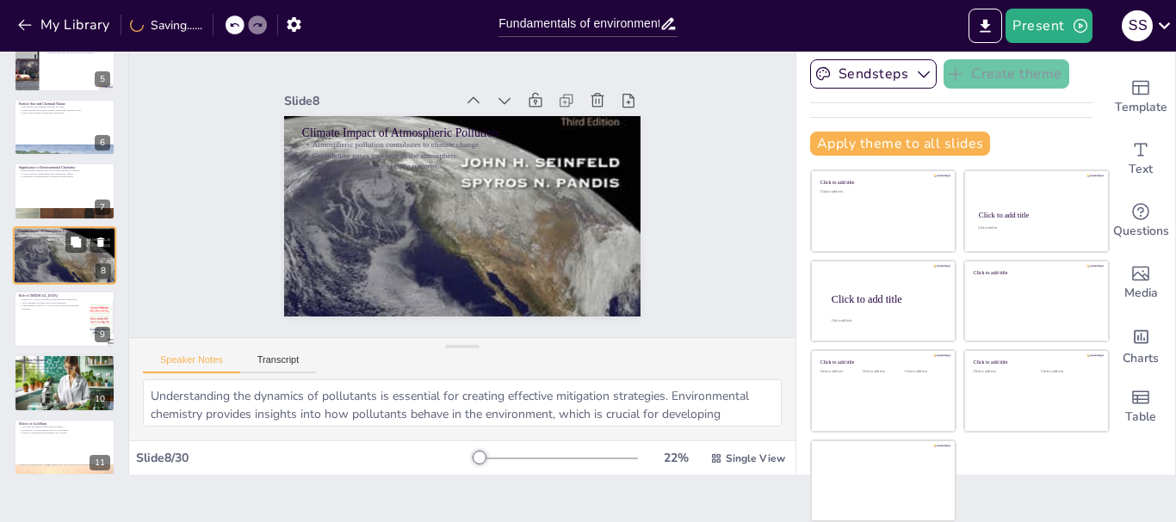
type textarea "The relationship between atmospheric pollution and climate change is complex an…"
checkbox input "true"
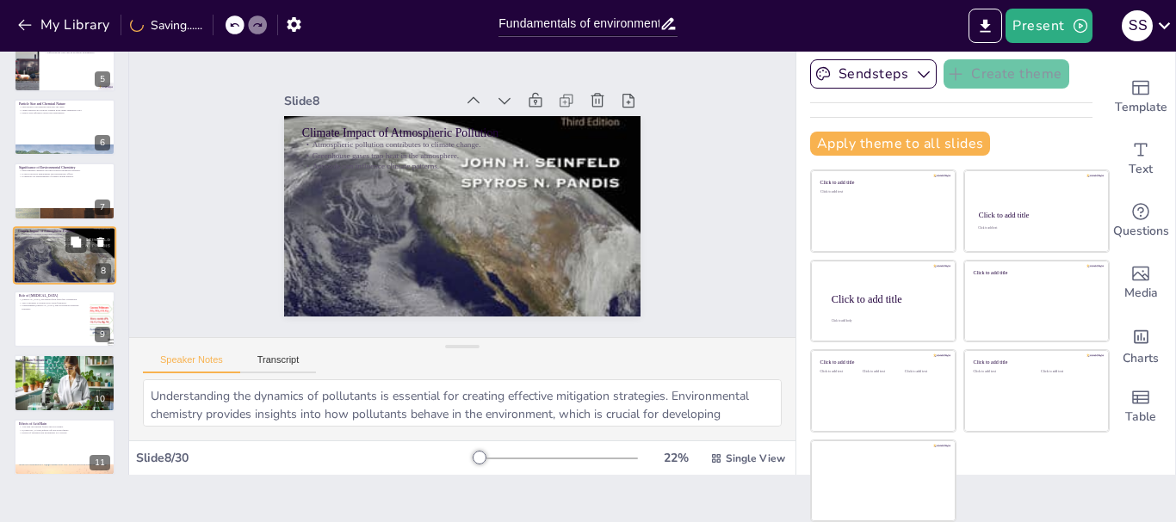
checkbox input "true"
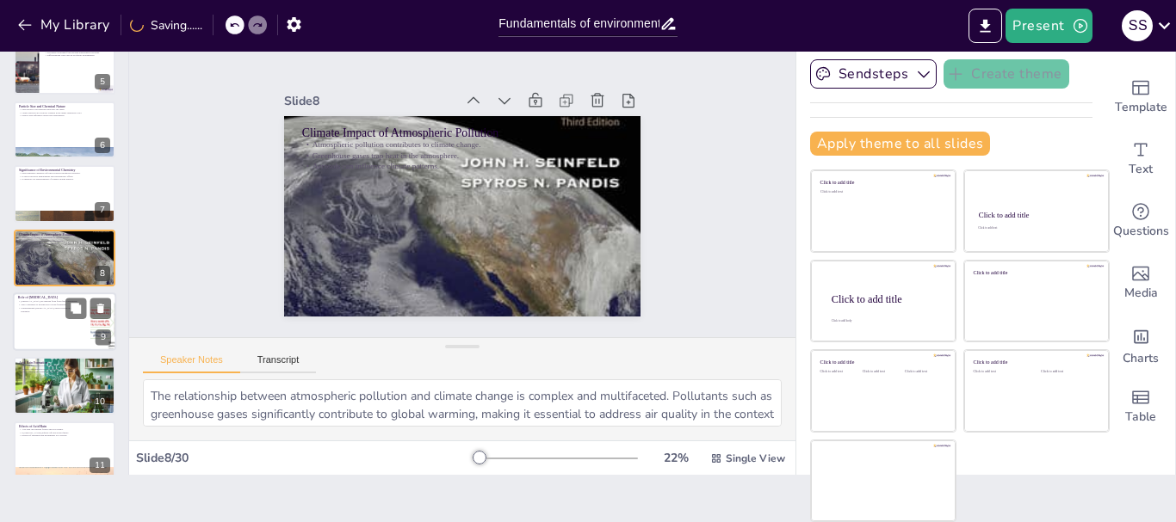
checkbox input "true"
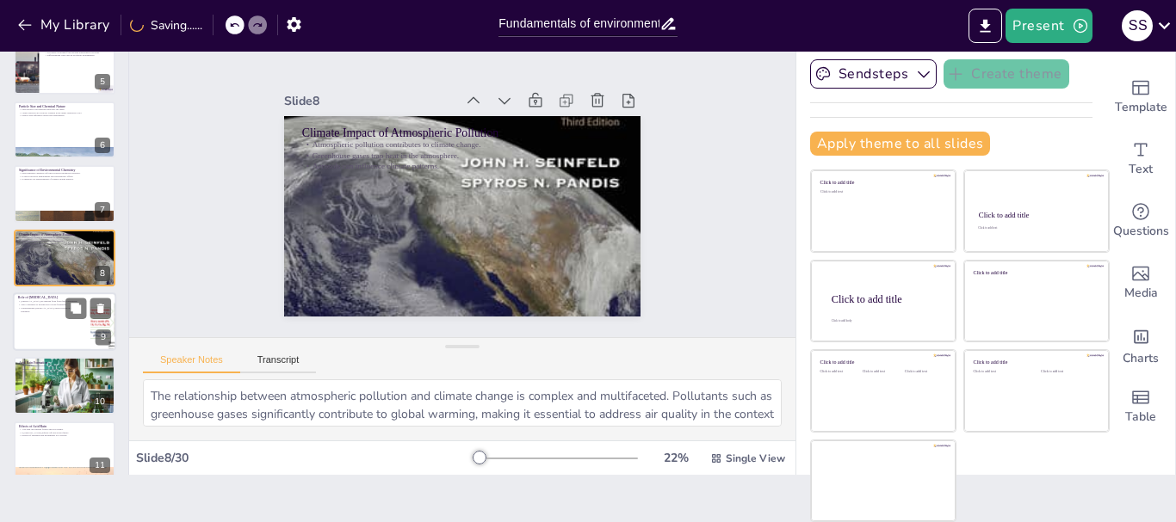
checkbox input "true"
click at [37, 326] on div at bounding box center [64, 322] width 103 height 59
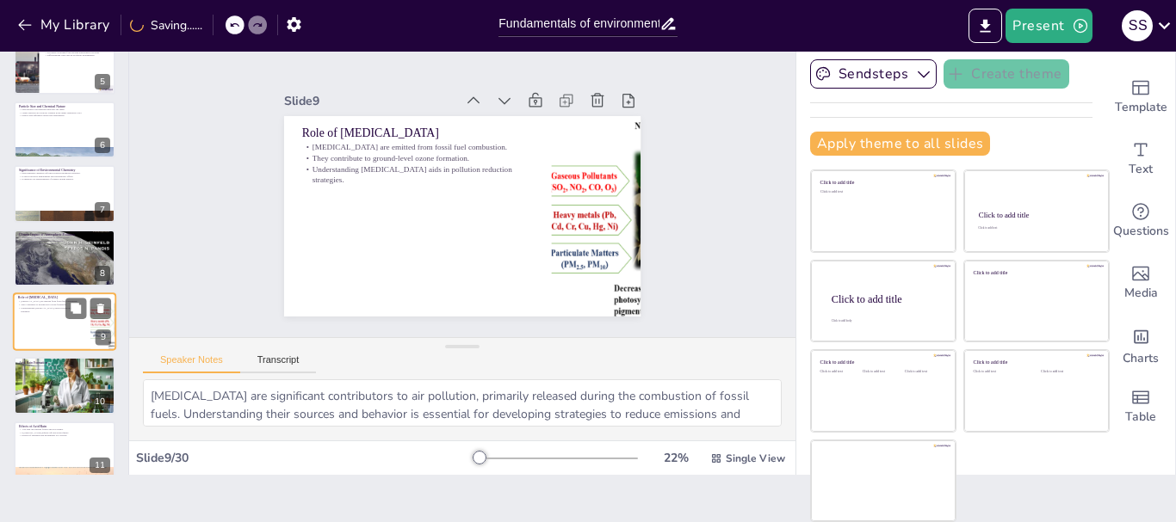
scroll to position [337, 0]
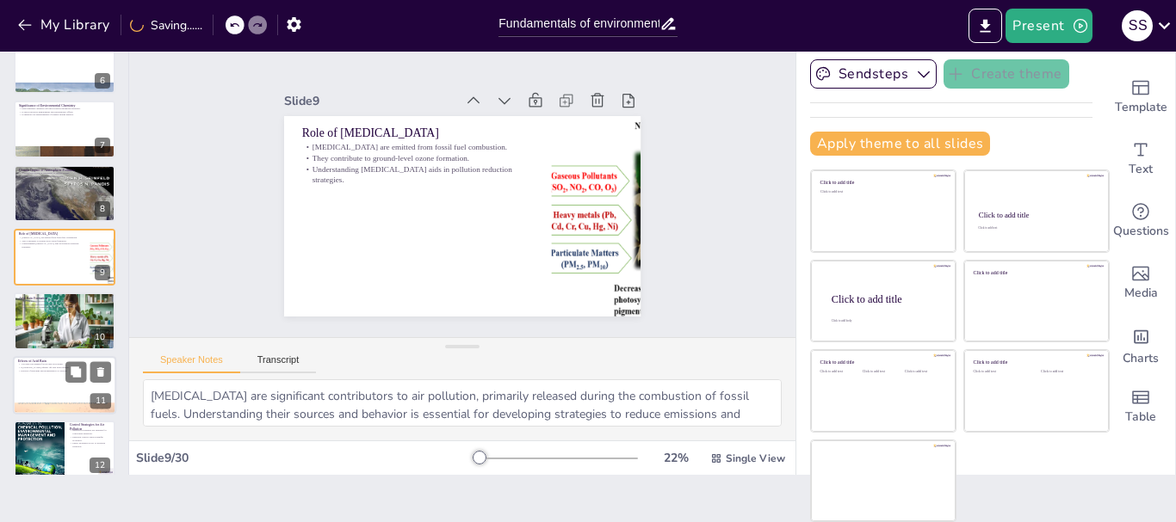
click at [21, 403] on div at bounding box center [64, 408] width 103 height 127
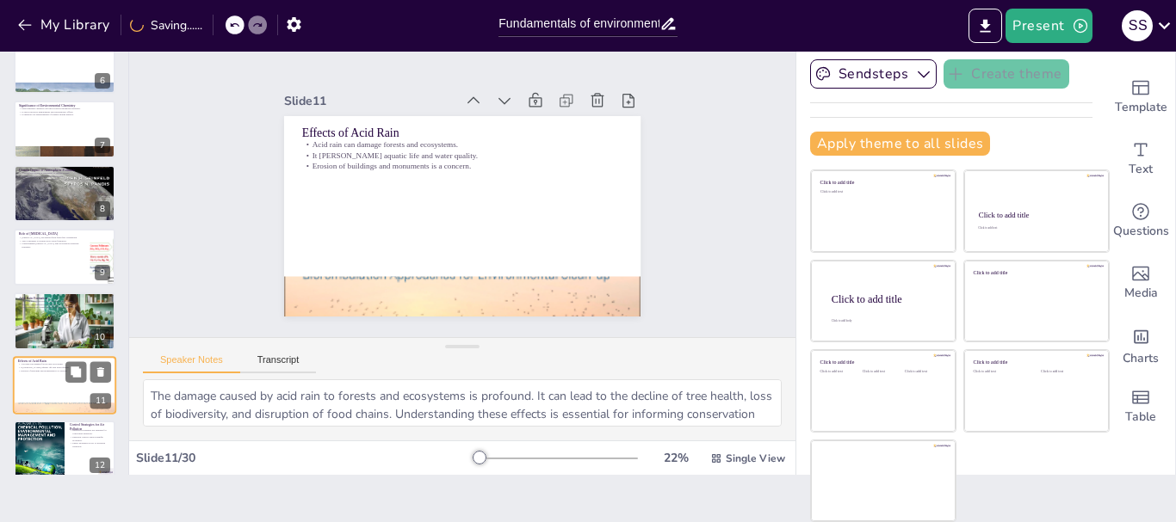
scroll to position [465, 0]
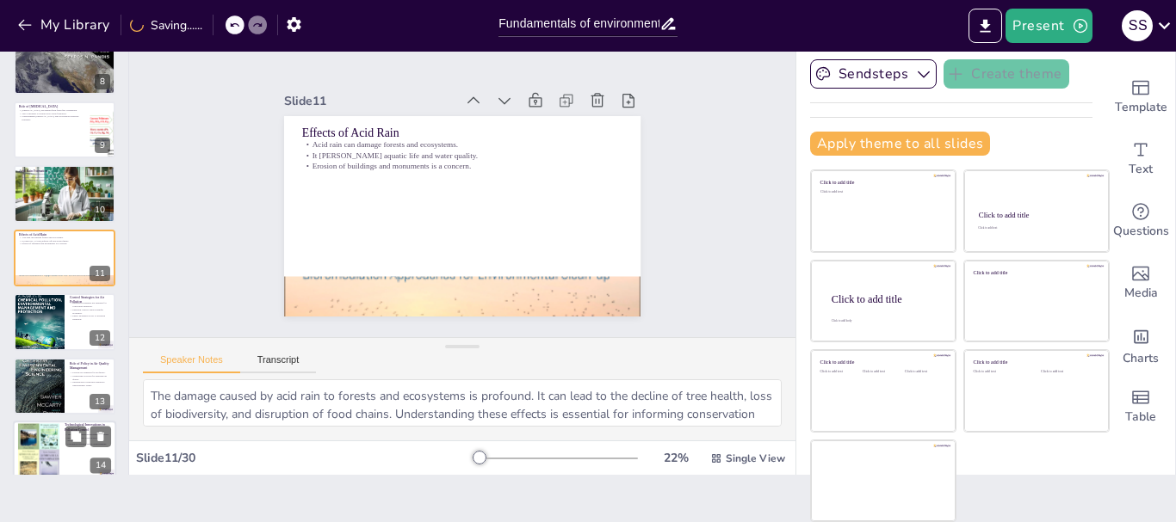
click at [27, 441] on div at bounding box center [38, 450] width 41 height 64
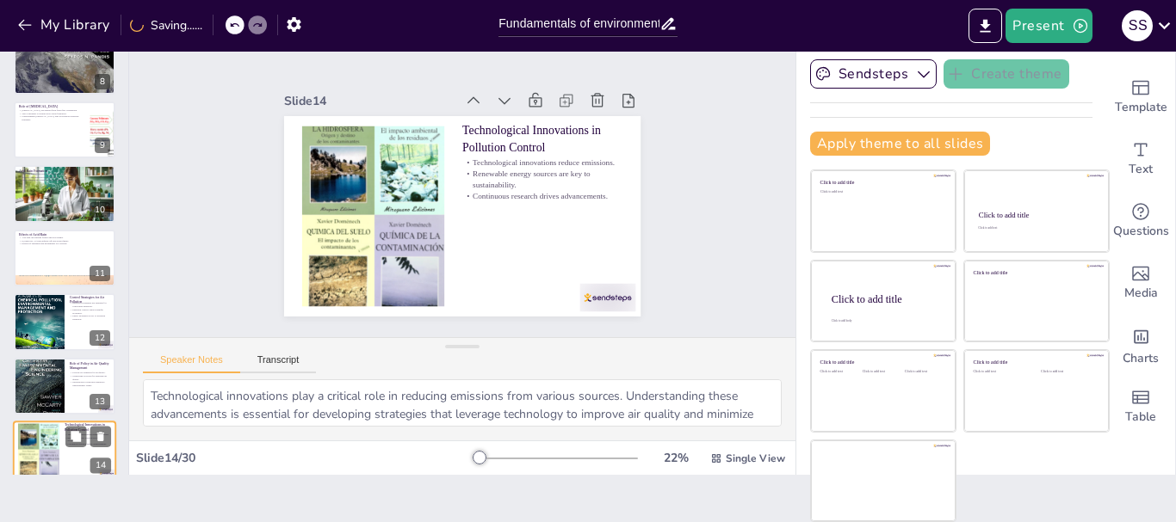
scroll to position [658, 0]
